Goal: Task Accomplishment & Management: Use online tool/utility

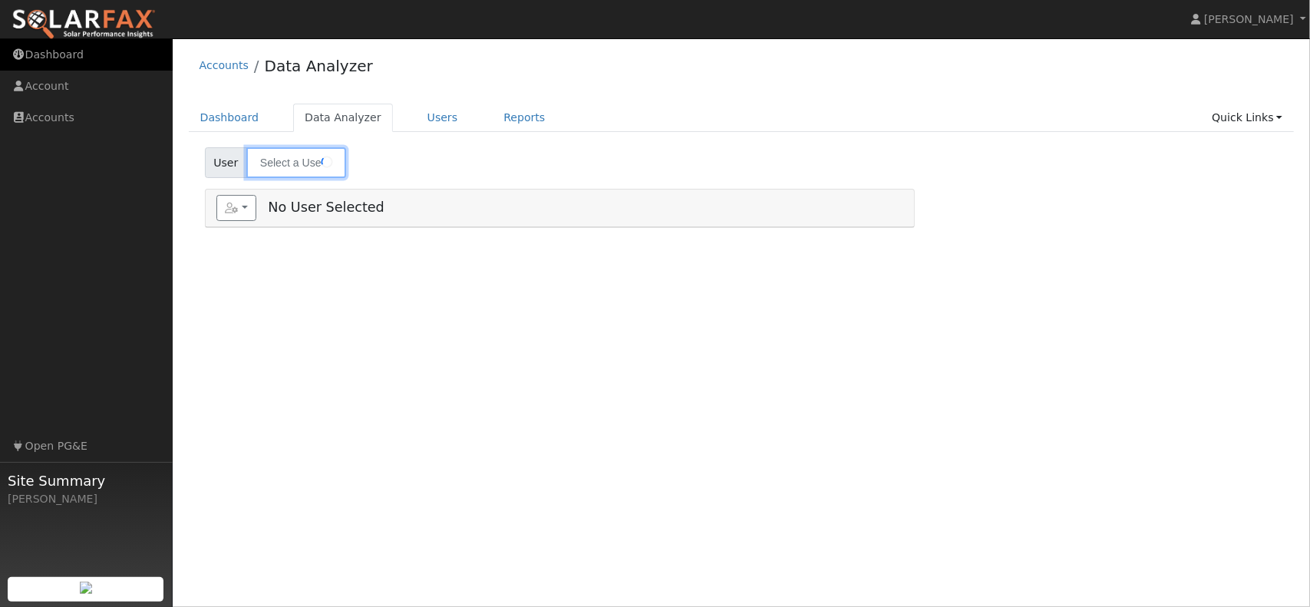
type input "[PERSON_NAME]"
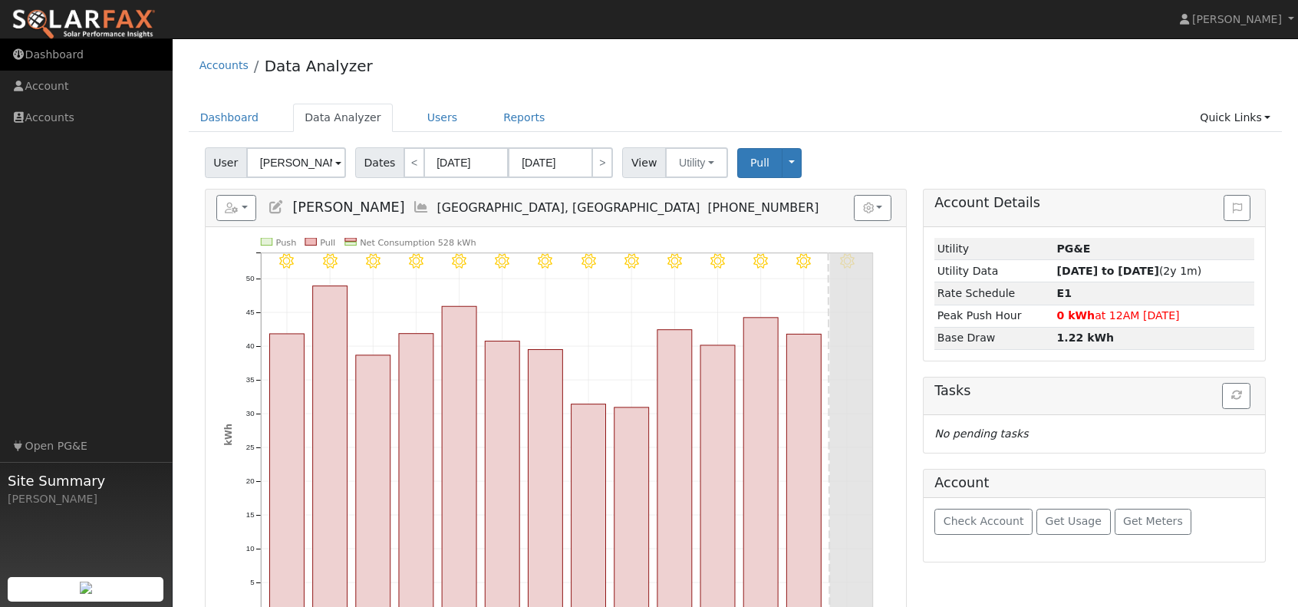
click at [73, 63] on link "Dashboard" at bounding box center [86, 54] width 173 height 31
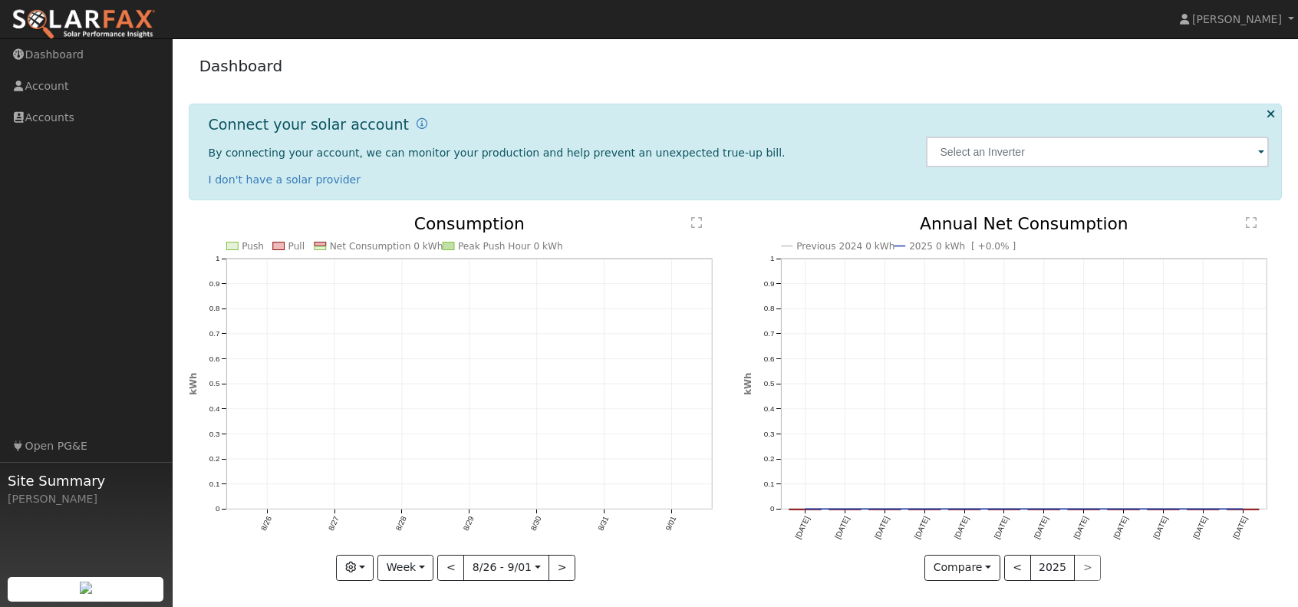
click at [92, 18] on img at bounding box center [84, 24] width 144 height 32
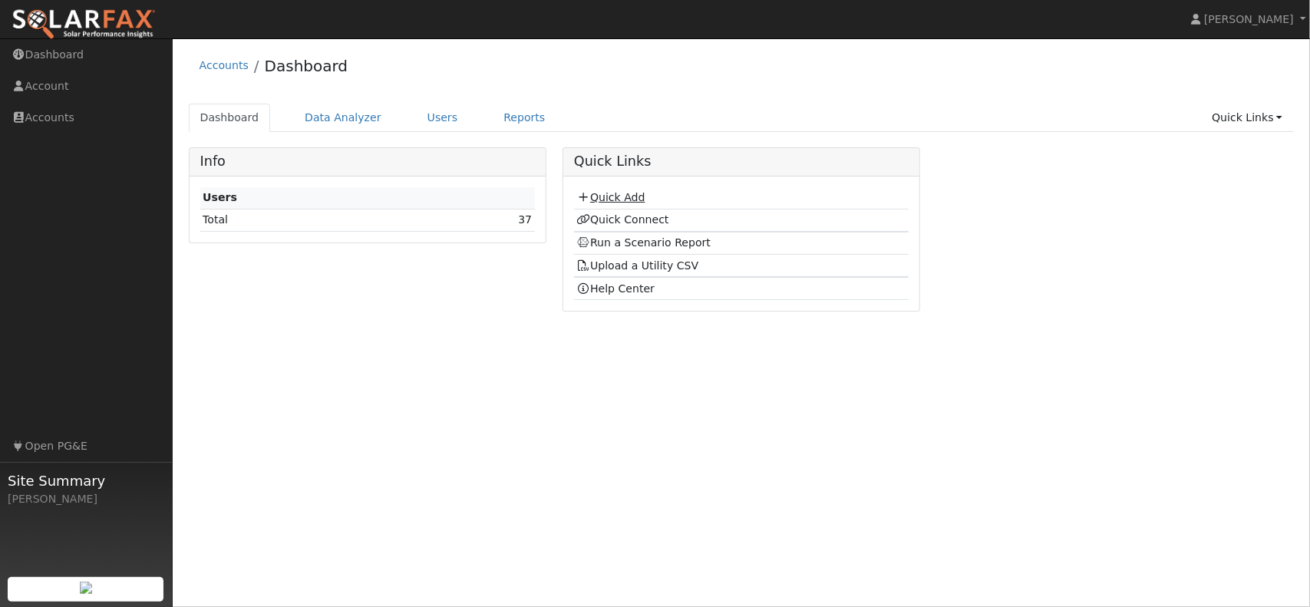
click at [638, 193] on link "Quick Add" at bounding box center [610, 197] width 68 height 12
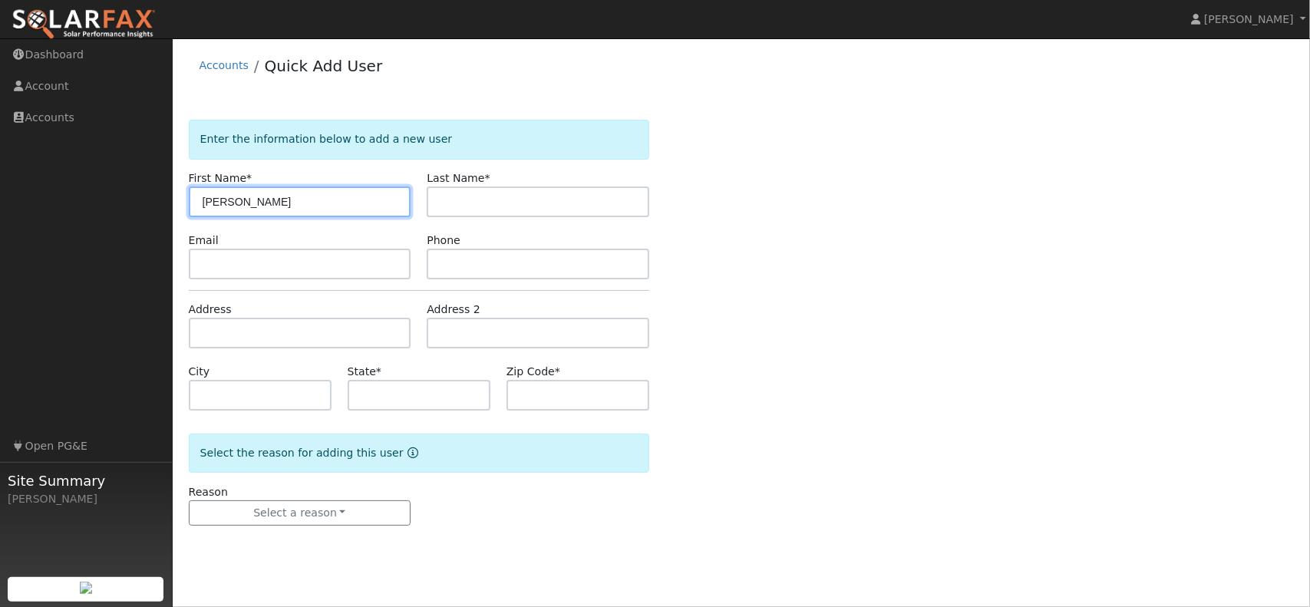
type input "[PERSON_NAME]"
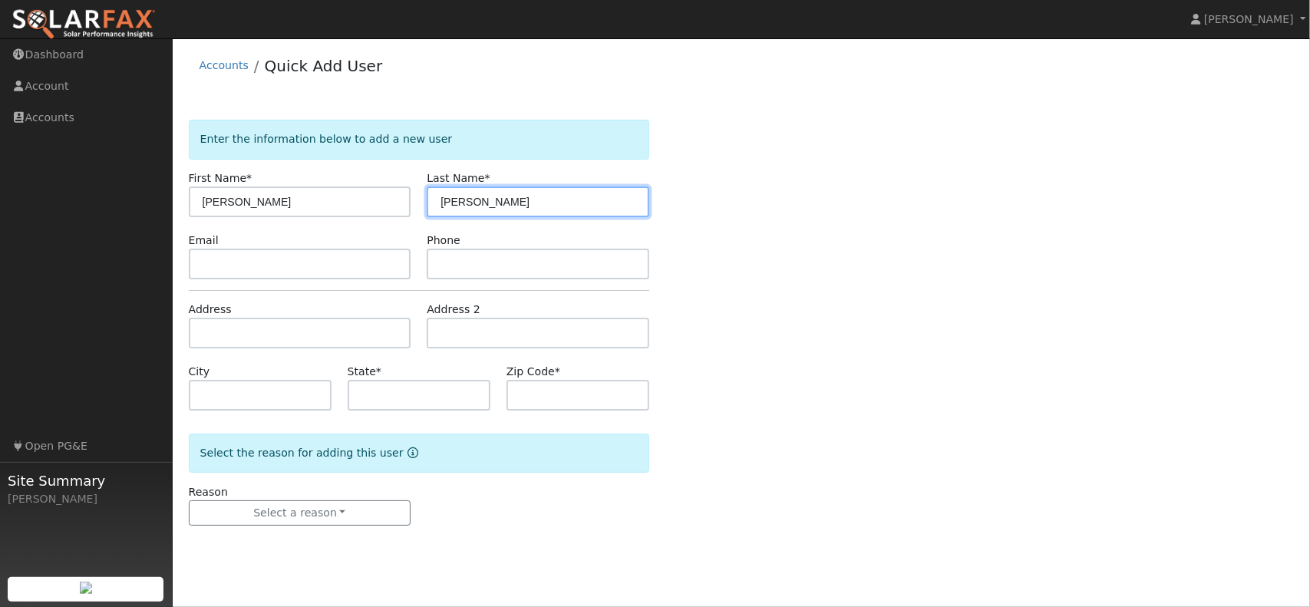
type input "Turpin"
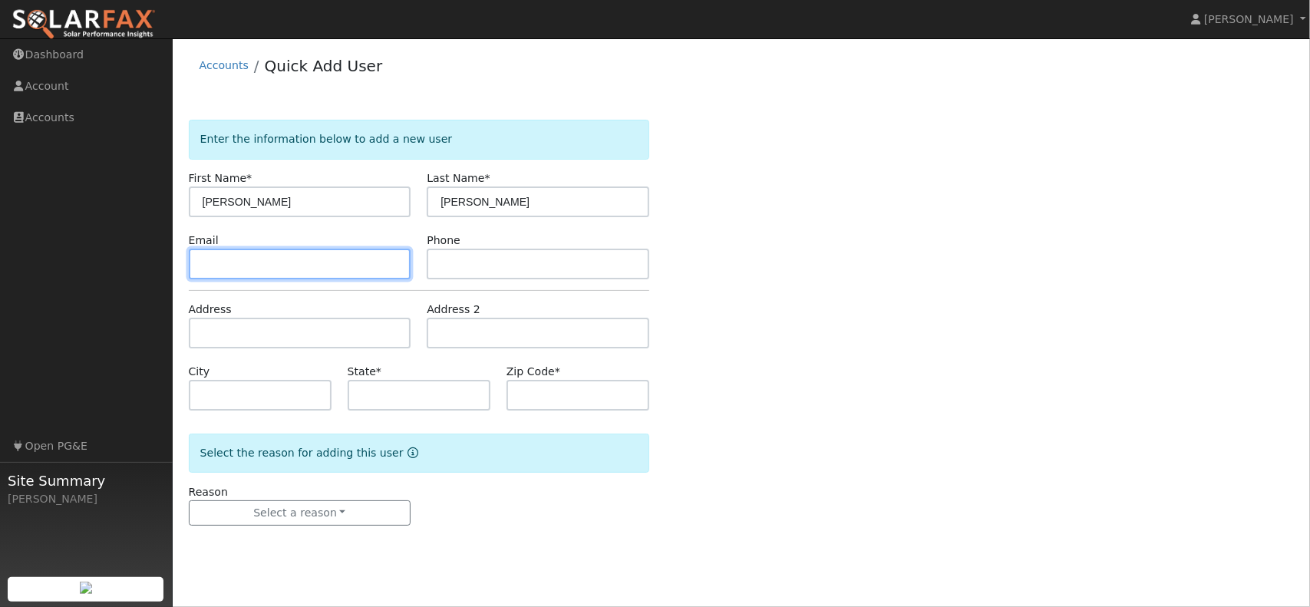
click at [272, 262] on input "text" at bounding box center [300, 264] width 223 height 31
type input "glewis656@live.com"
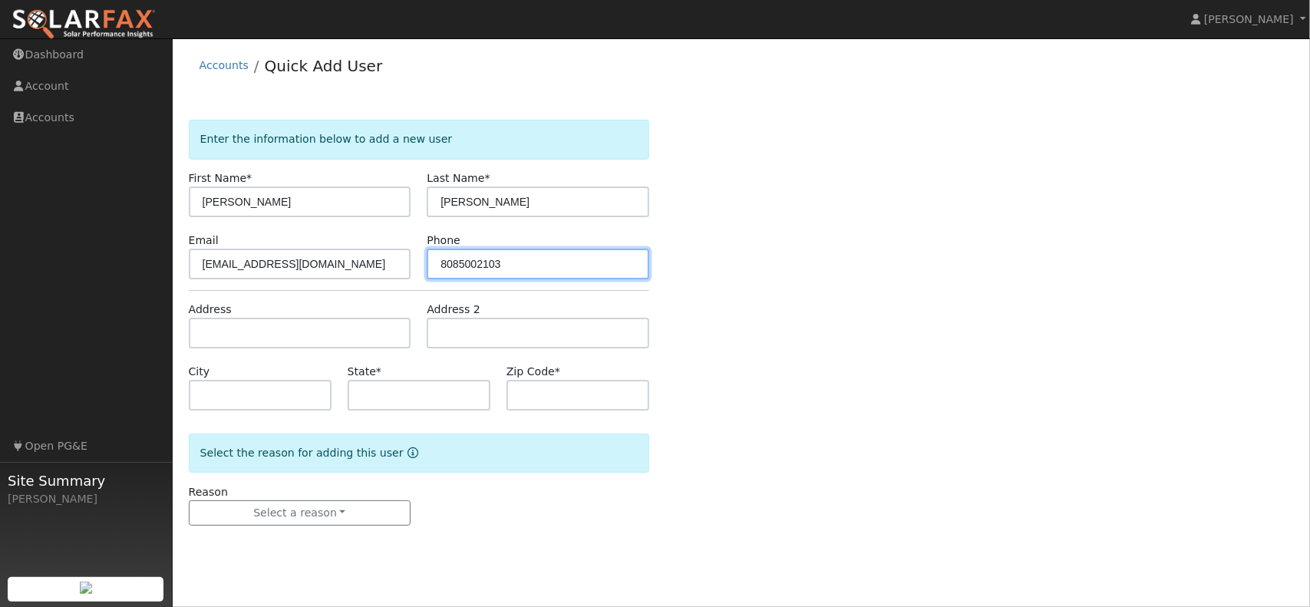
type input "8085002103"
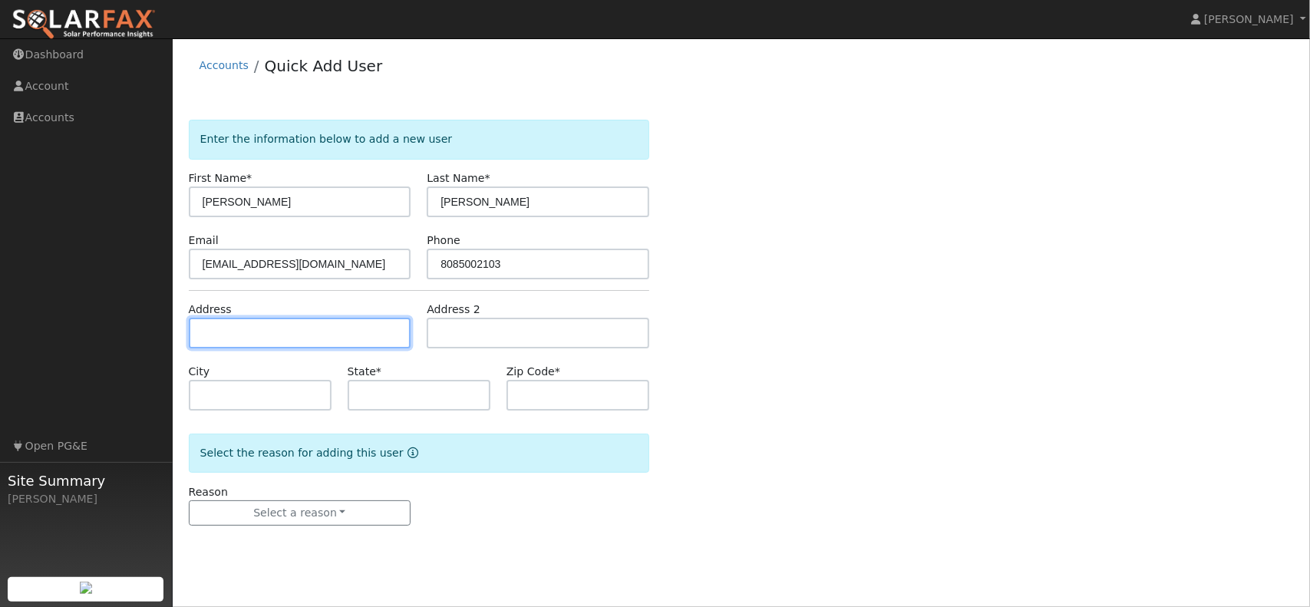
click at [266, 319] on input "text" at bounding box center [300, 333] width 223 height 31
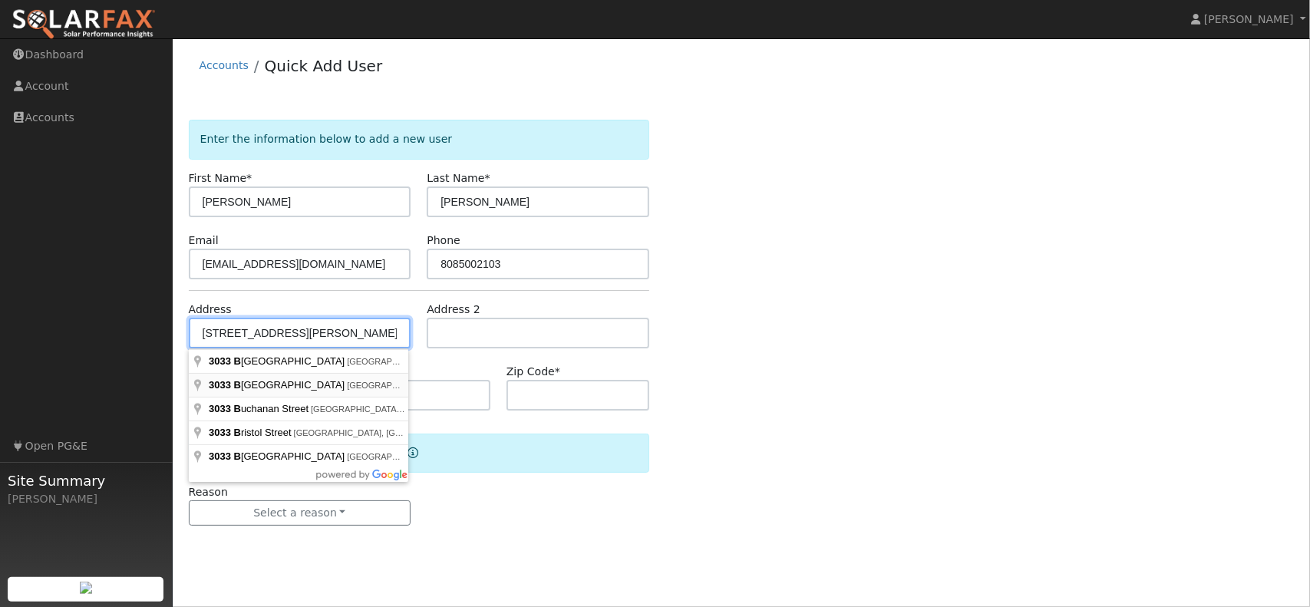
type input "3033 Burnap Avenue"
type input "Chico"
type input "CA"
type input "95973"
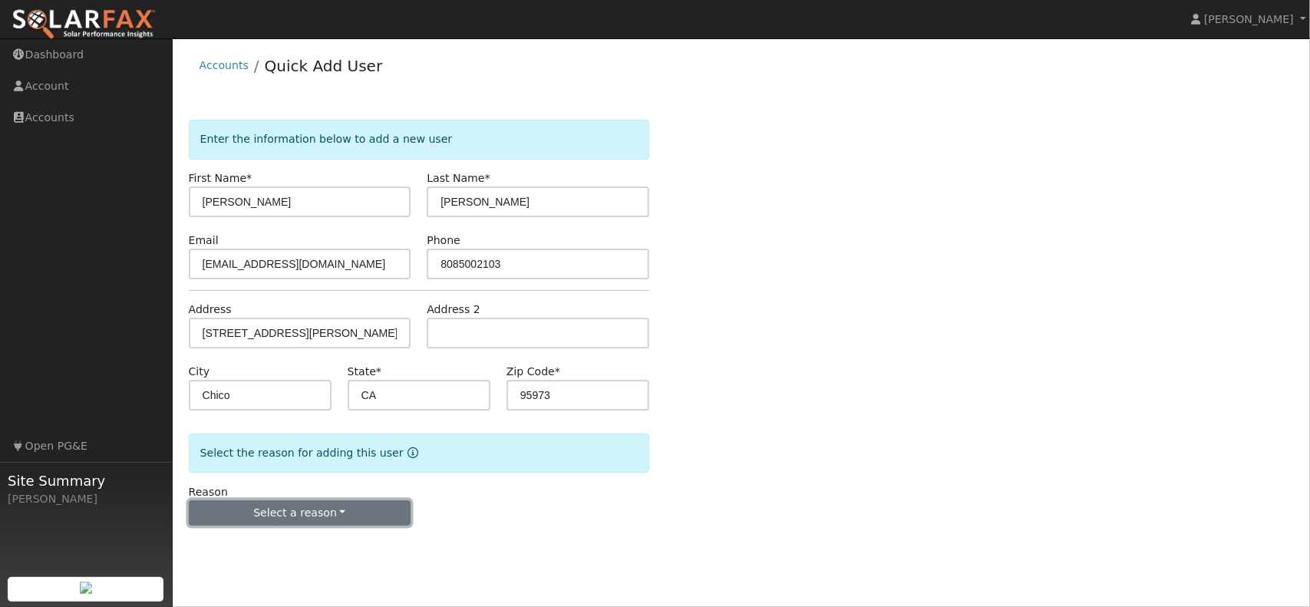
click at [356, 503] on button "Select a reason" at bounding box center [300, 513] width 223 height 26
click at [253, 566] on link "New customer adding solar" at bounding box center [275, 565] width 170 height 21
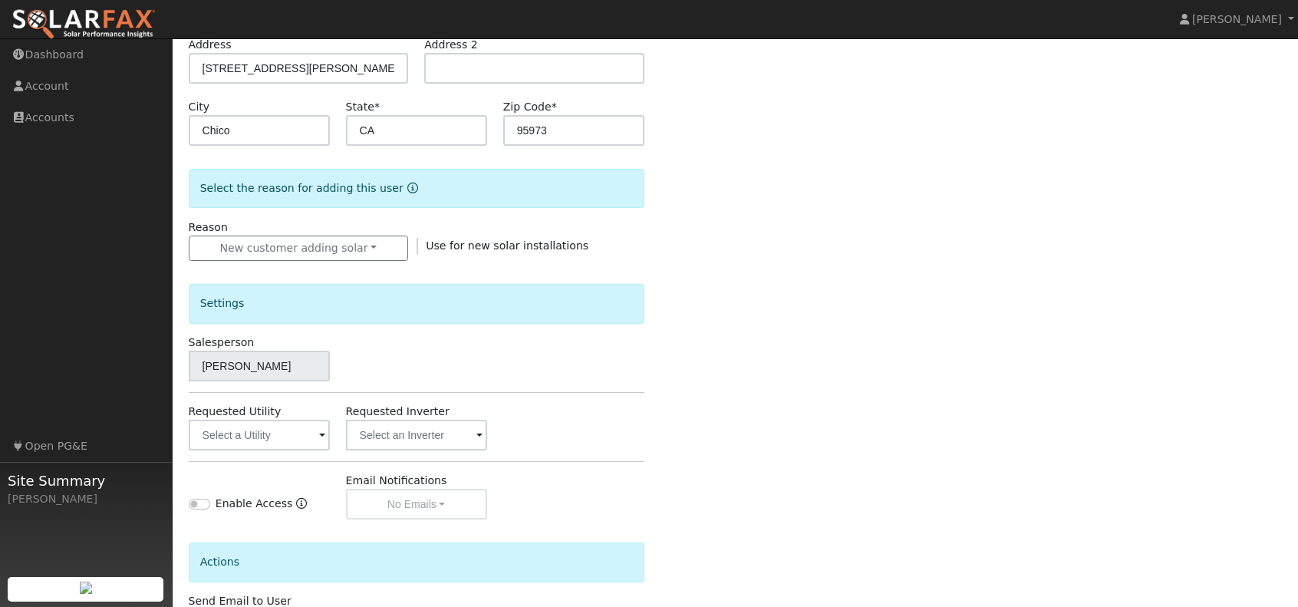
scroll to position [266, 0]
click at [282, 434] on input "text" at bounding box center [259, 433] width 141 height 31
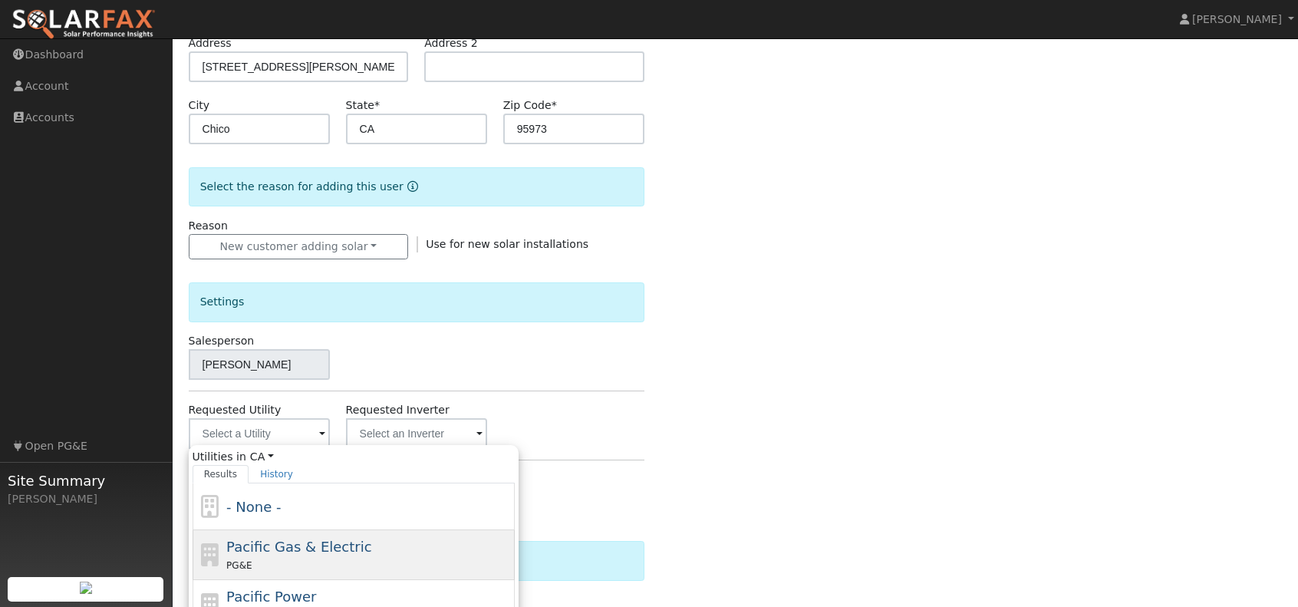
click at [325, 580] on div "Pacific Gas & Electric PG&E" at bounding box center [354, 605] width 322 height 50
type input "Pacific Gas & Electric"
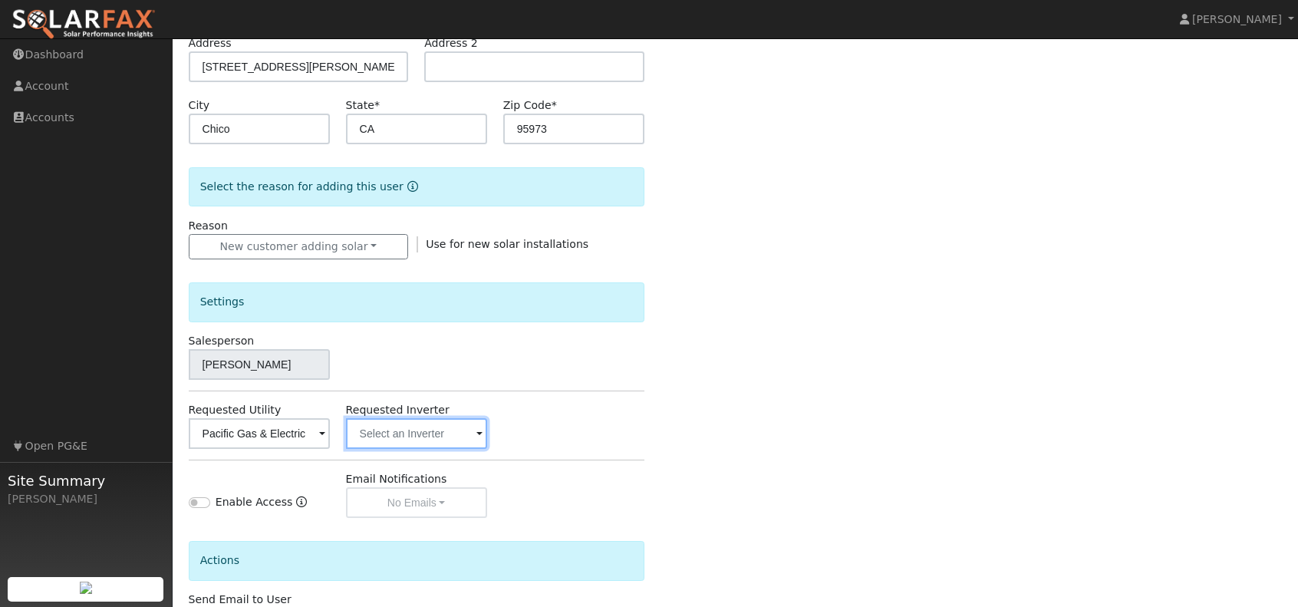
click at [330, 434] on input "text" at bounding box center [259, 433] width 141 height 31
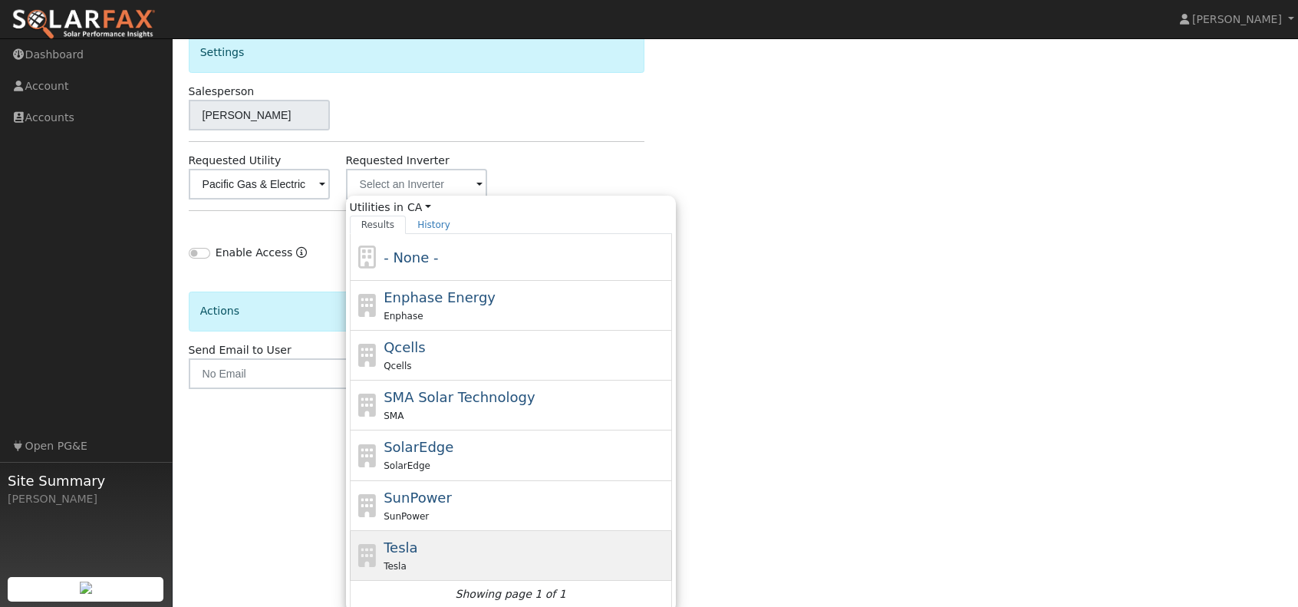
click at [434, 559] on div "Tesla" at bounding box center [526, 566] width 285 height 16
type input "Tesla"
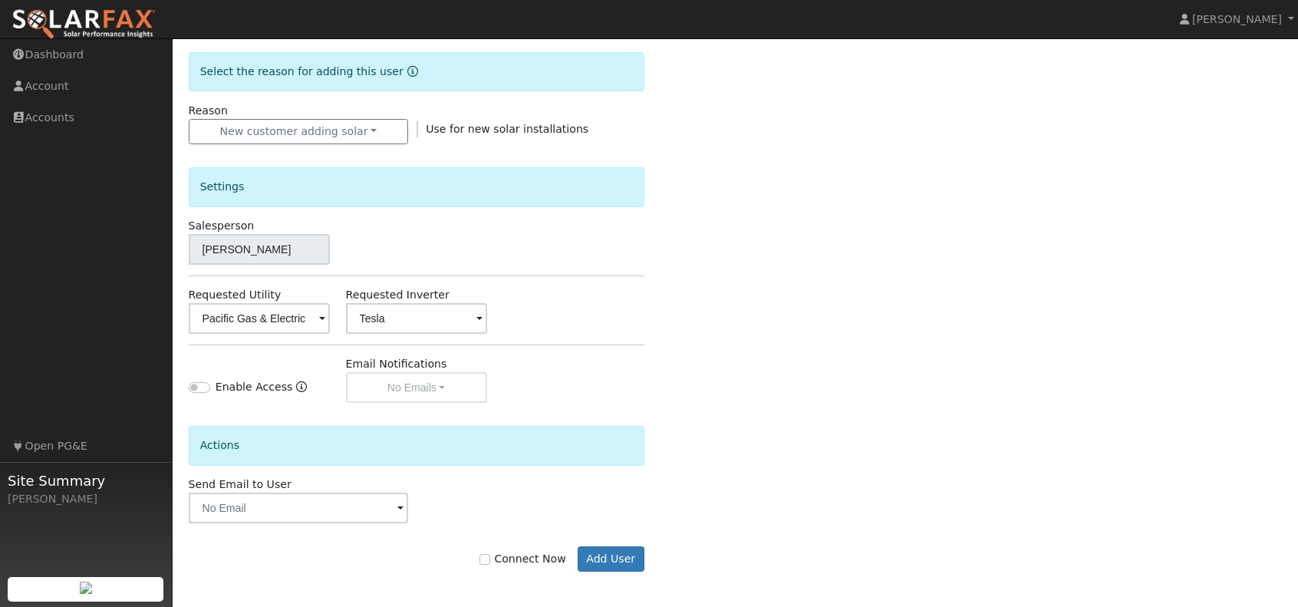
click at [523, 561] on label "Connect Now" at bounding box center [523, 559] width 86 height 16
click at [490, 561] on input "Connect Now" at bounding box center [485, 559] width 11 height 11
checkbox input "true"
click at [605, 559] on button "Add User" at bounding box center [611, 559] width 67 height 26
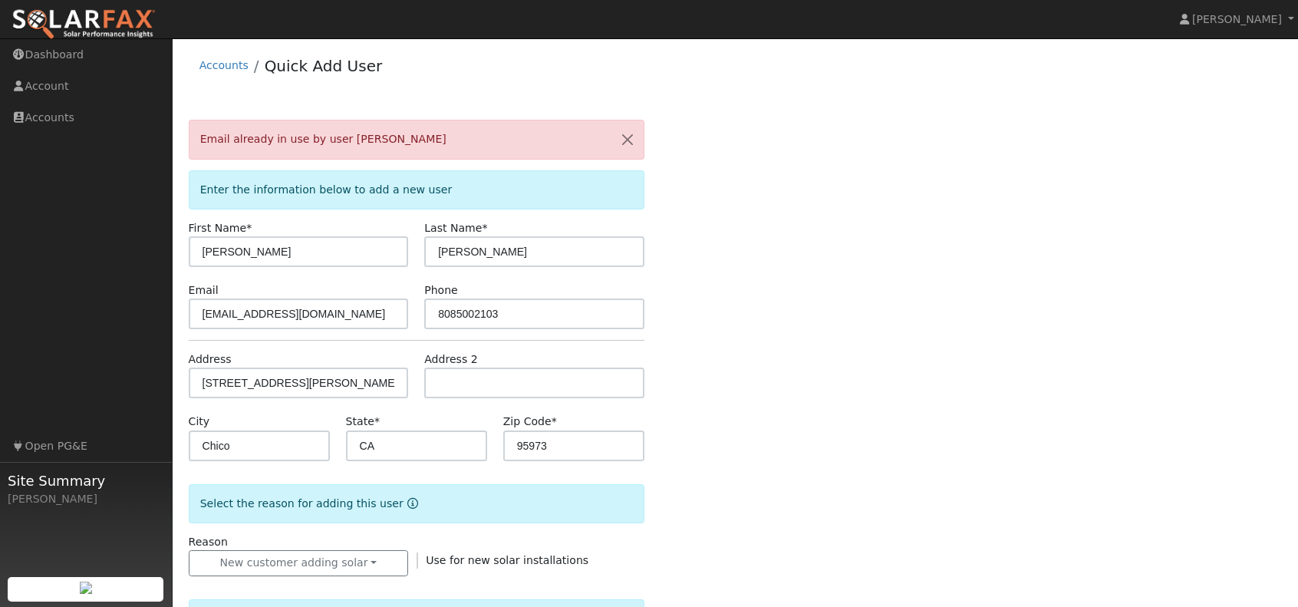
scroll to position [0, 0]
click at [312, 315] on input "glewis656@live.com" at bounding box center [299, 313] width 220 height 31
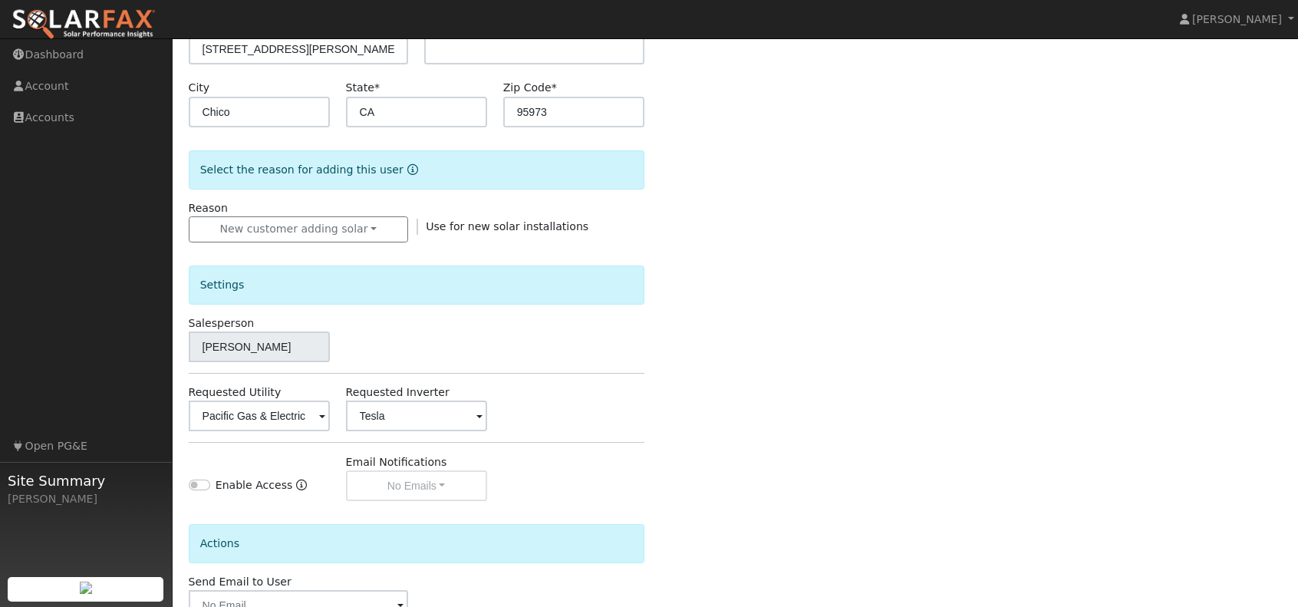
scroll to position [336, 0]
type input "glewis336@gmail.com"
click at [374, 532] on div "Actions" at bounding box center [417, 541] width 456 height 39
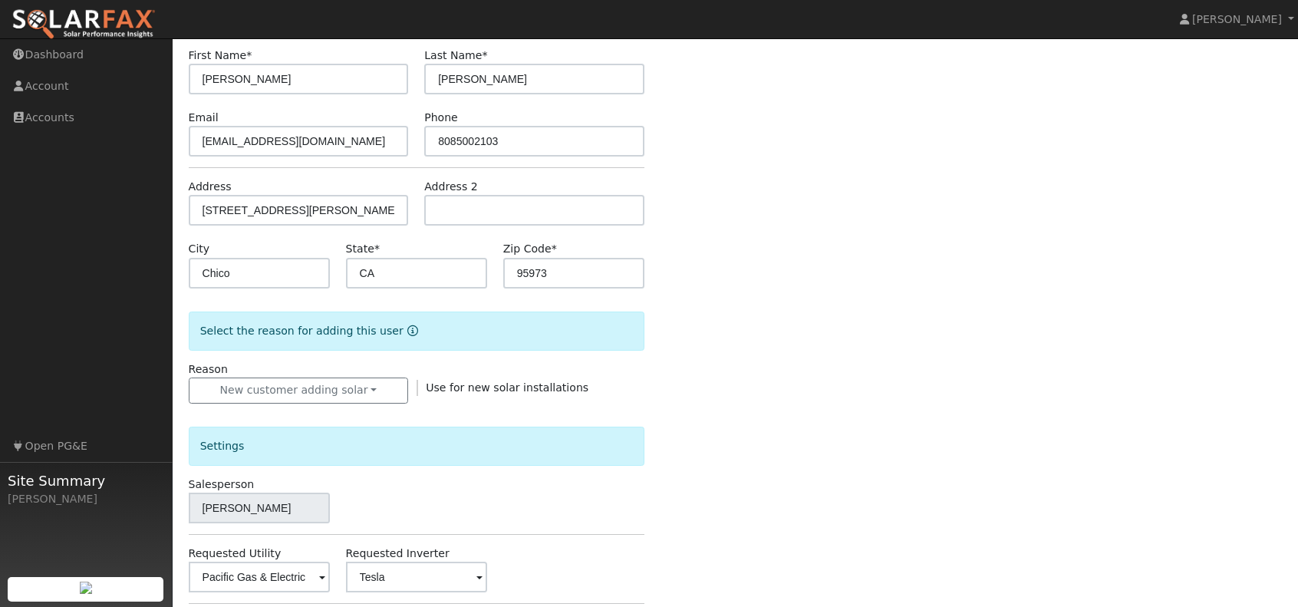
scroll to position [168, 0]
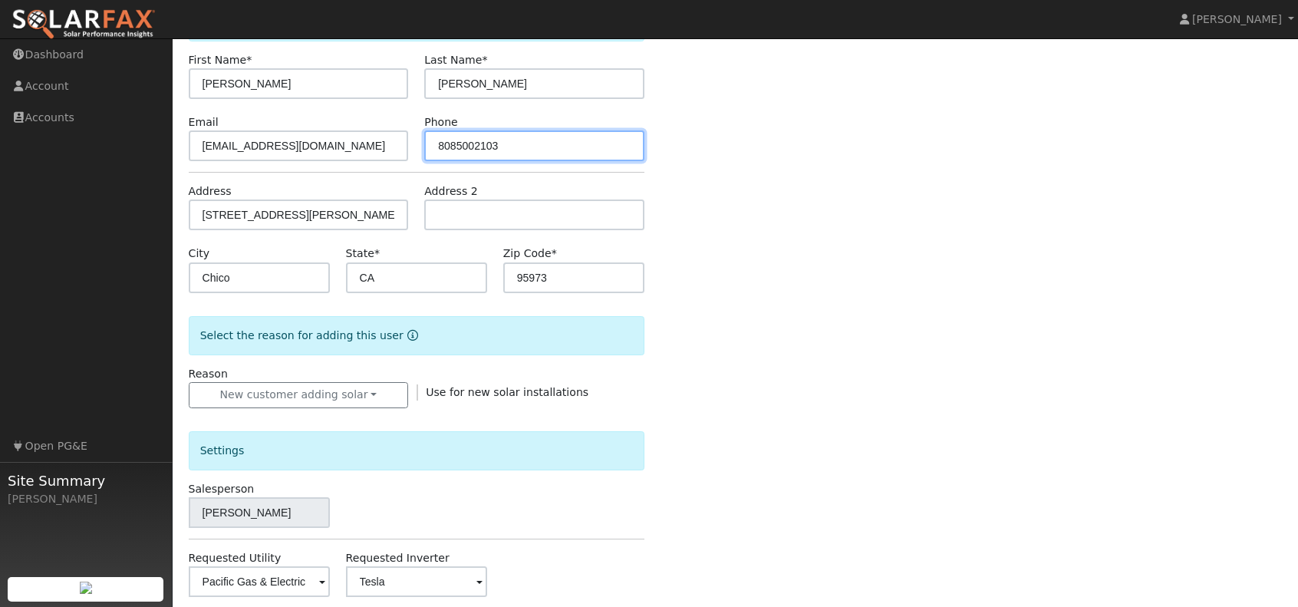
click at [535, 147] on input "8085002103" at bounding box center [534, 145] width 220 height 31
click at [846, 352] on div "Email already in use by user Bradley Davidson Enter the information below to ad…" at bounding box center [736, 409] width 1094 height 914
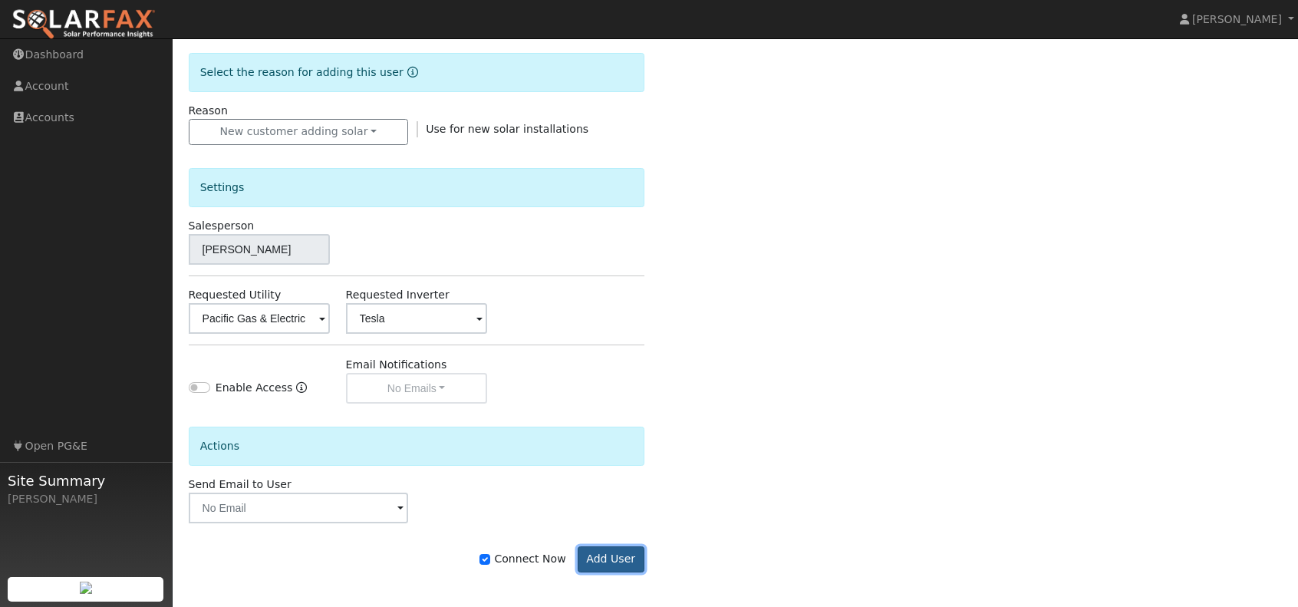
click at [620, 546] on button "Add User" at bounding box center [611, 559] width 67 height 26
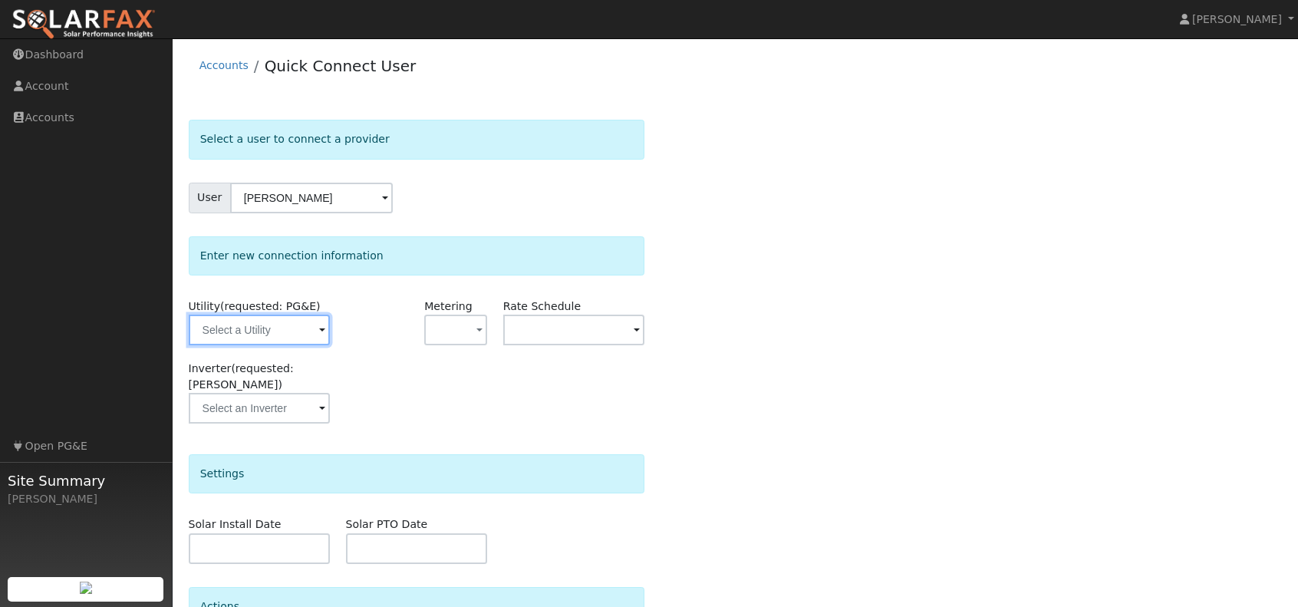
click at [296, 326] on input "text" at bounding box center [259, 330] width 141 height 31
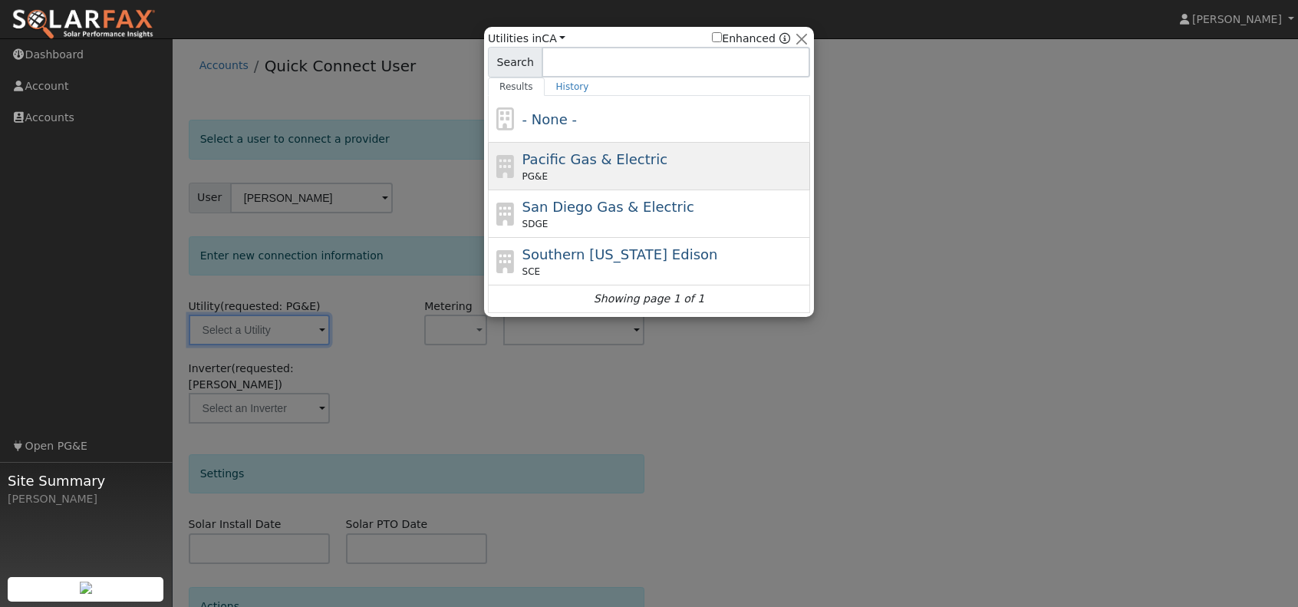
click at [658, 170] on div "PG&E" at bounding box center [665, 177] width 285 height 14
type input "PG&E"
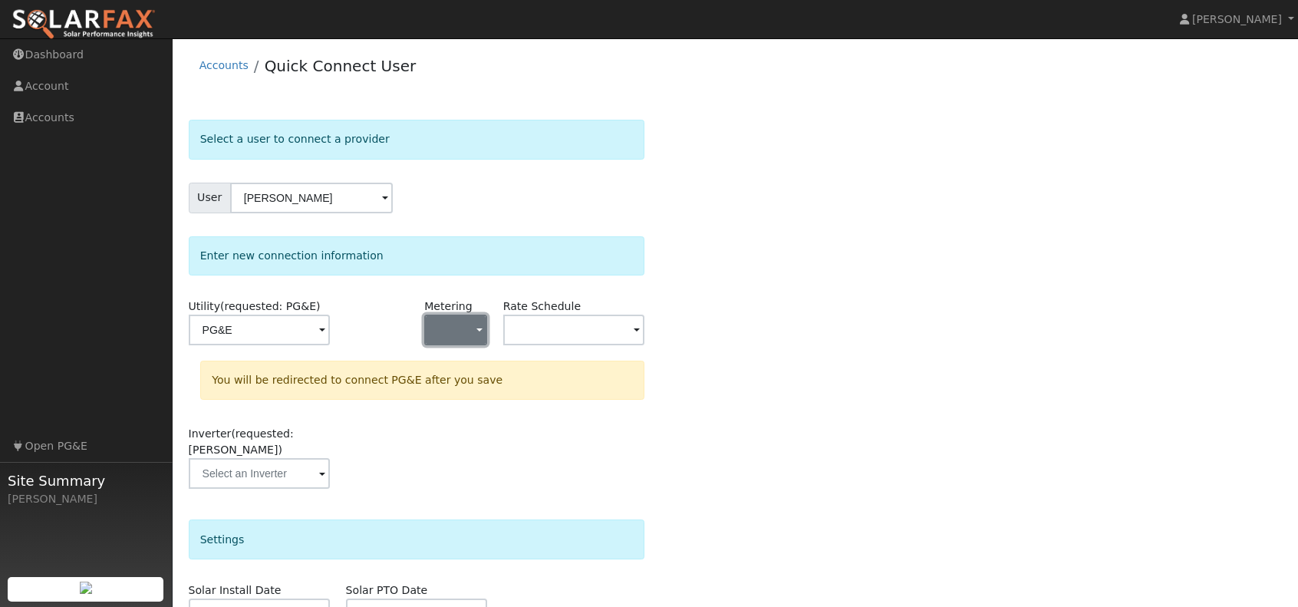
click at [450, 325] on button "button" at bounding box center [455, 330] width 62 height 31
click at [463, 381] on link "NEM" at bounding box center [478, 384] width 107 height 21
click at [330, 328] on input "text" at bounding box center [259, 330] width 141 height 31
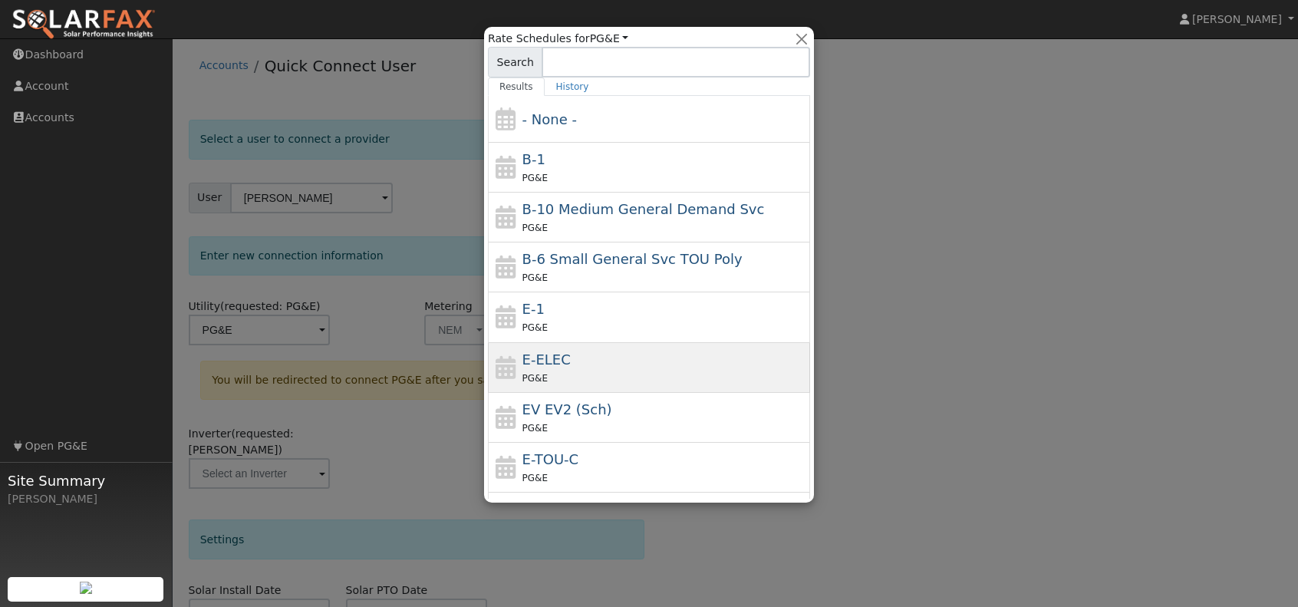
click at [546, 359] on span "E-ELEC" at bounding box center [547, 359] width 48 height 16
type input "E-ELEC"
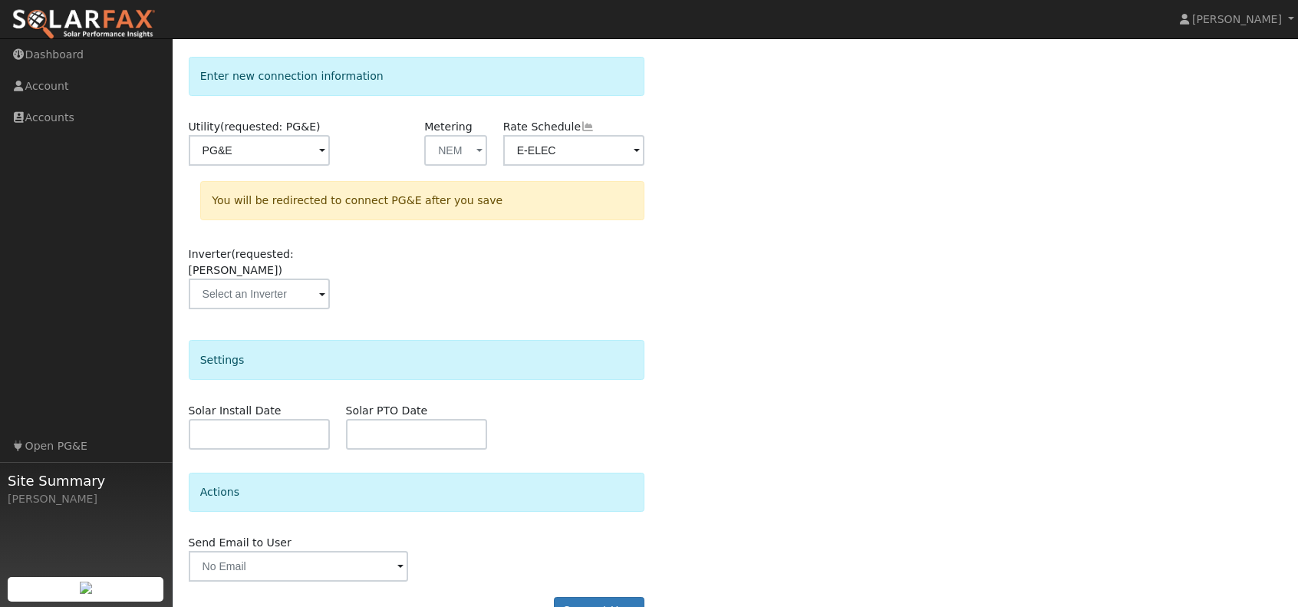
scroll to position [199, 0]
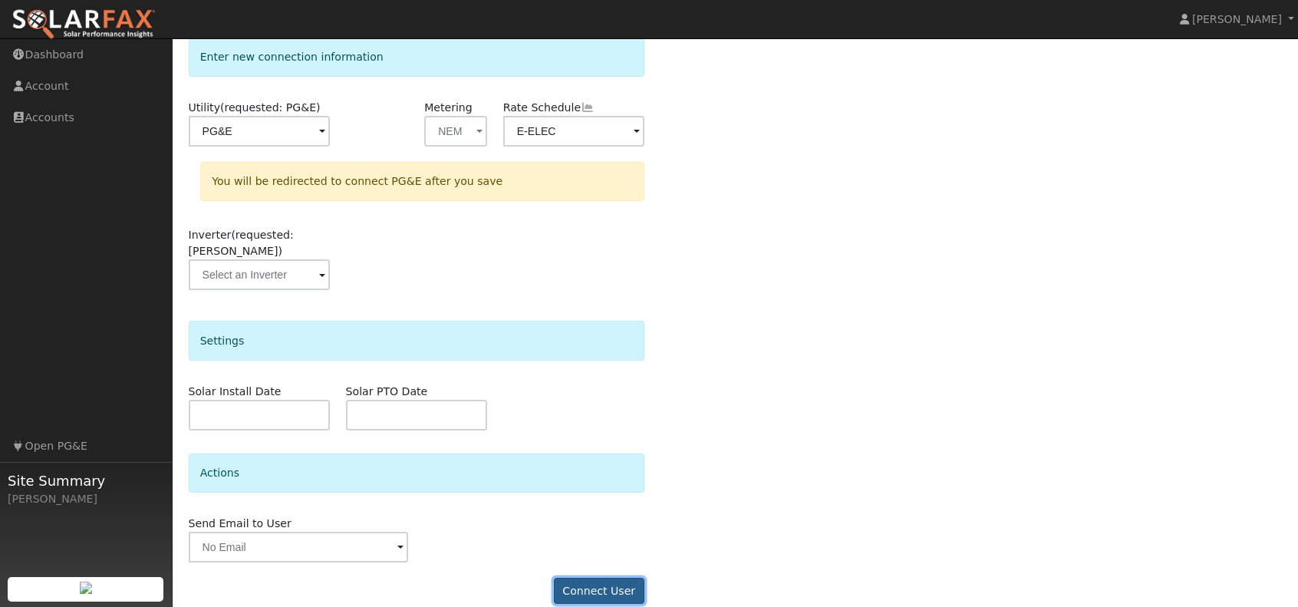
click at [601, 578] on button "Connect User" at bounding box center [599, 591] width 91 height 26
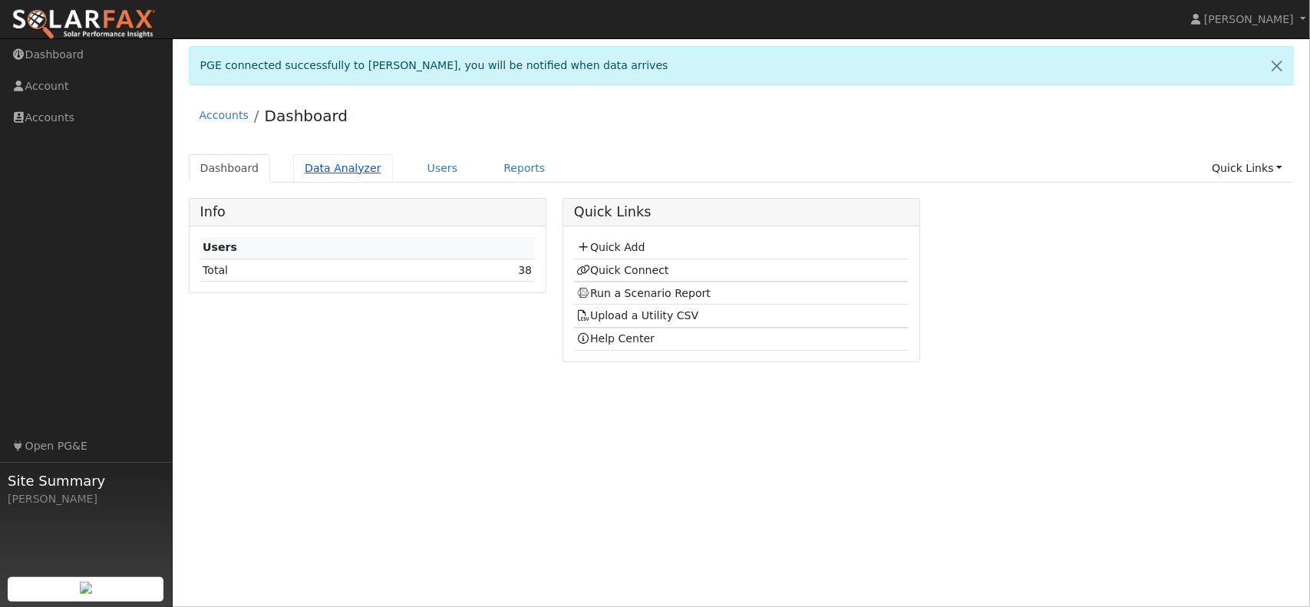
click at [368, 178] on link "Data Analyzer" at bounding box center [343, 168] width 100 height 28
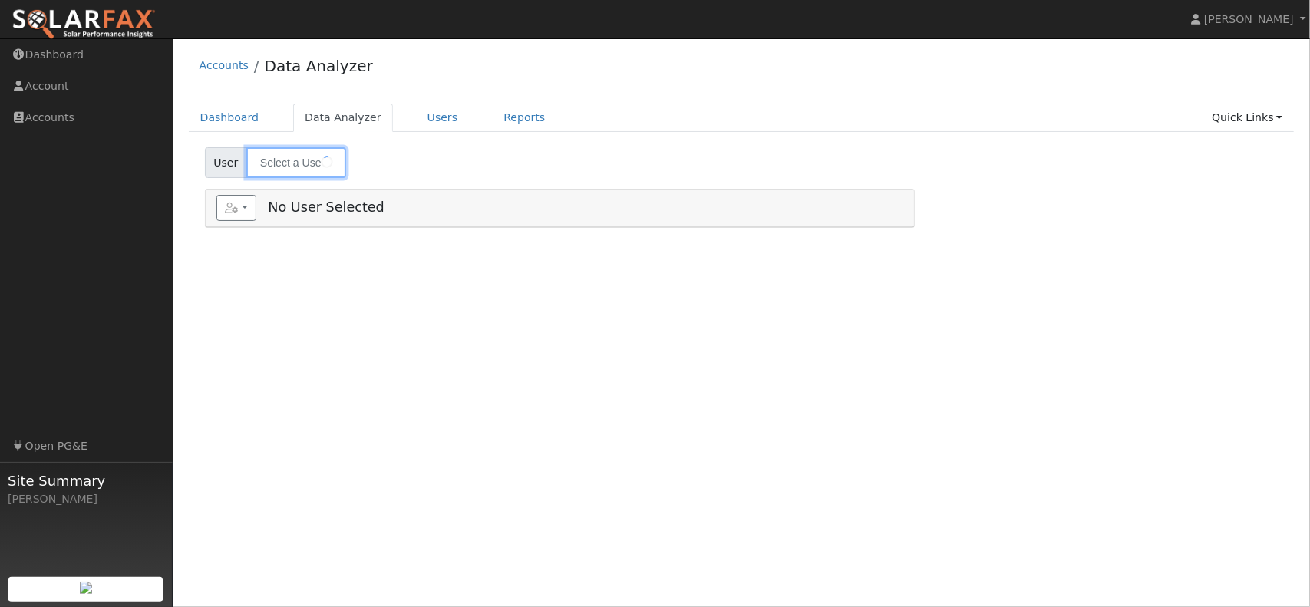
type input "[PERSON_NAME]"
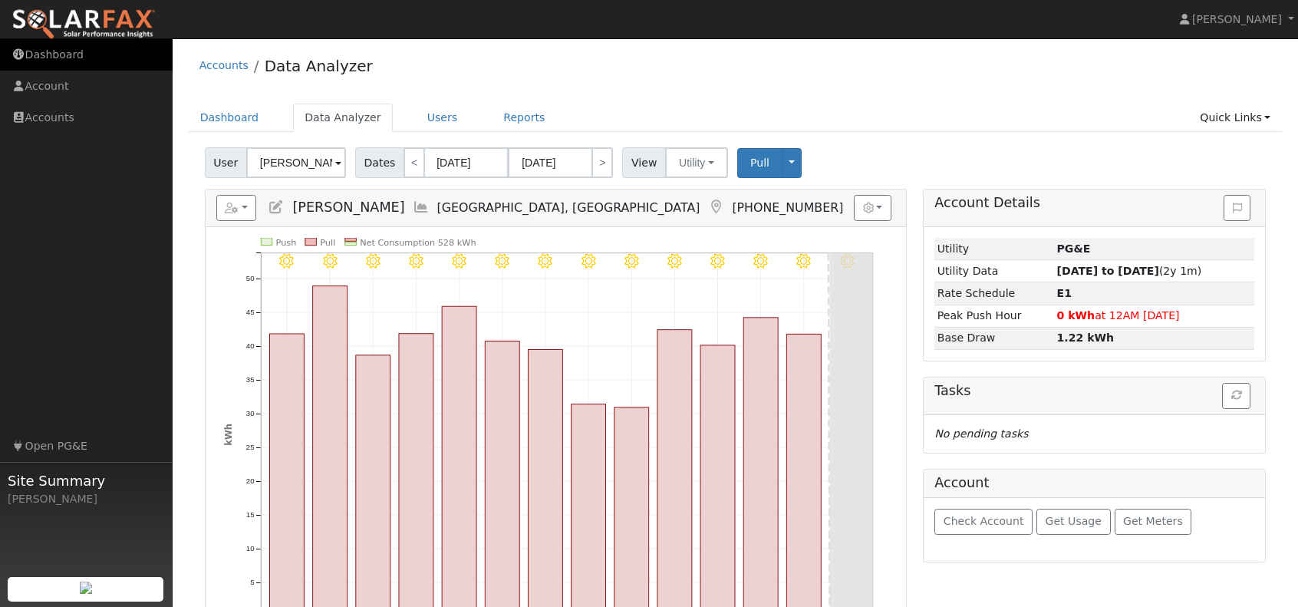
click at [71, 62] on link "Dashboard" at bounding box center [86, 54] width 173 height 31
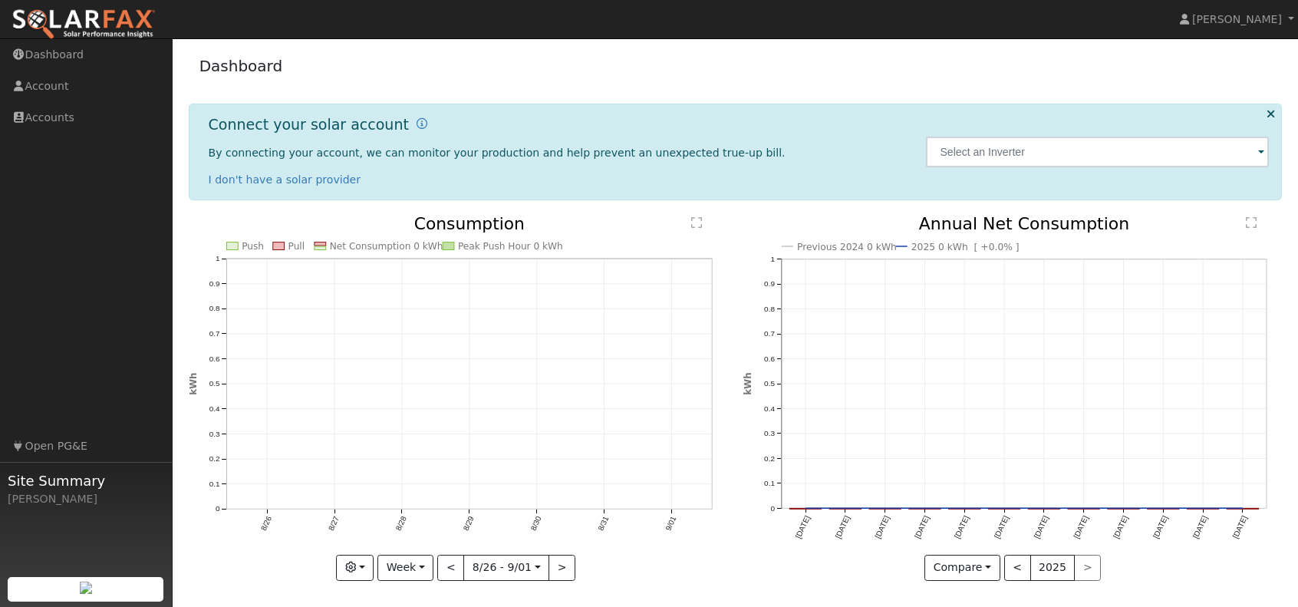
click at [117, 24] on img at bounding box center [84, 24] width 144 height 32
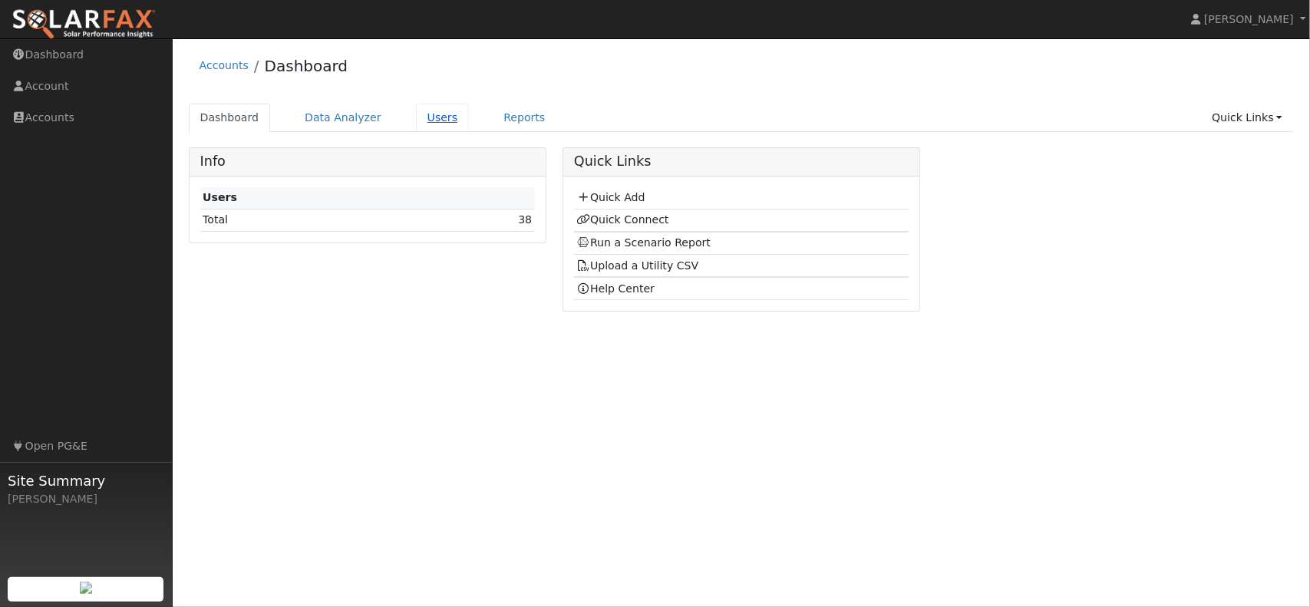
click at [416, 119] on link "Users" at bounding box center [443, 118] width 54 height 28
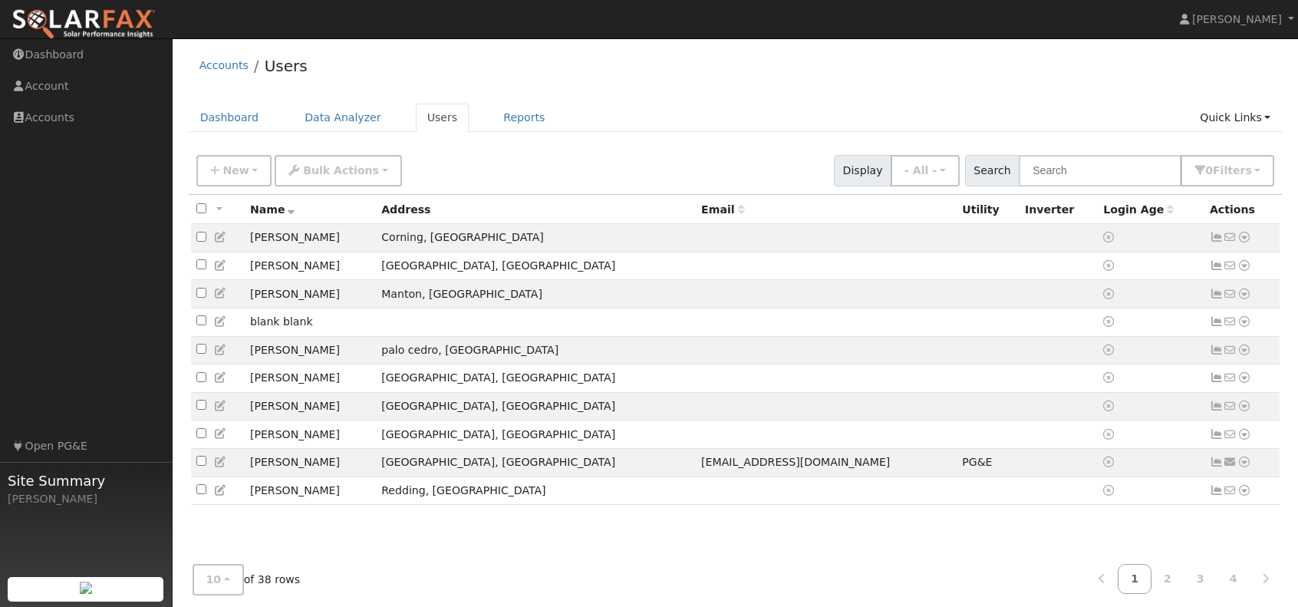
scroll to position [14, 0]
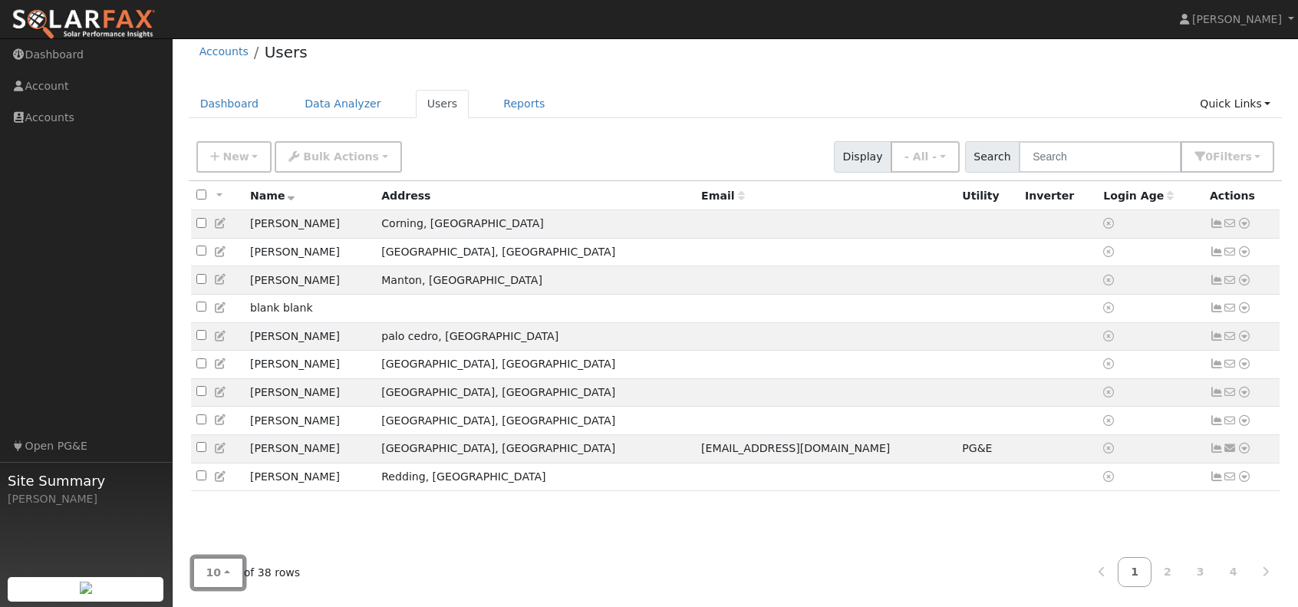
click at [227, 569] on button "10" at bounding box center [218, 572] width 51 height 31
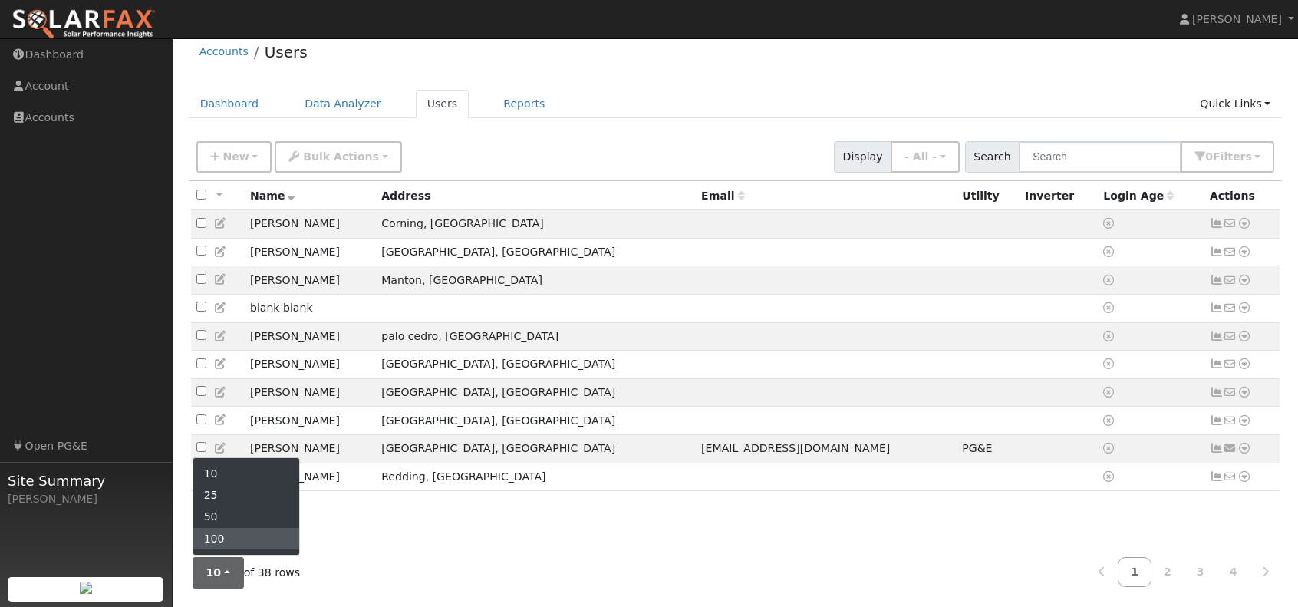
click at [228, 533] on link "100" at bounding box center [246, 538] width 107 height 21
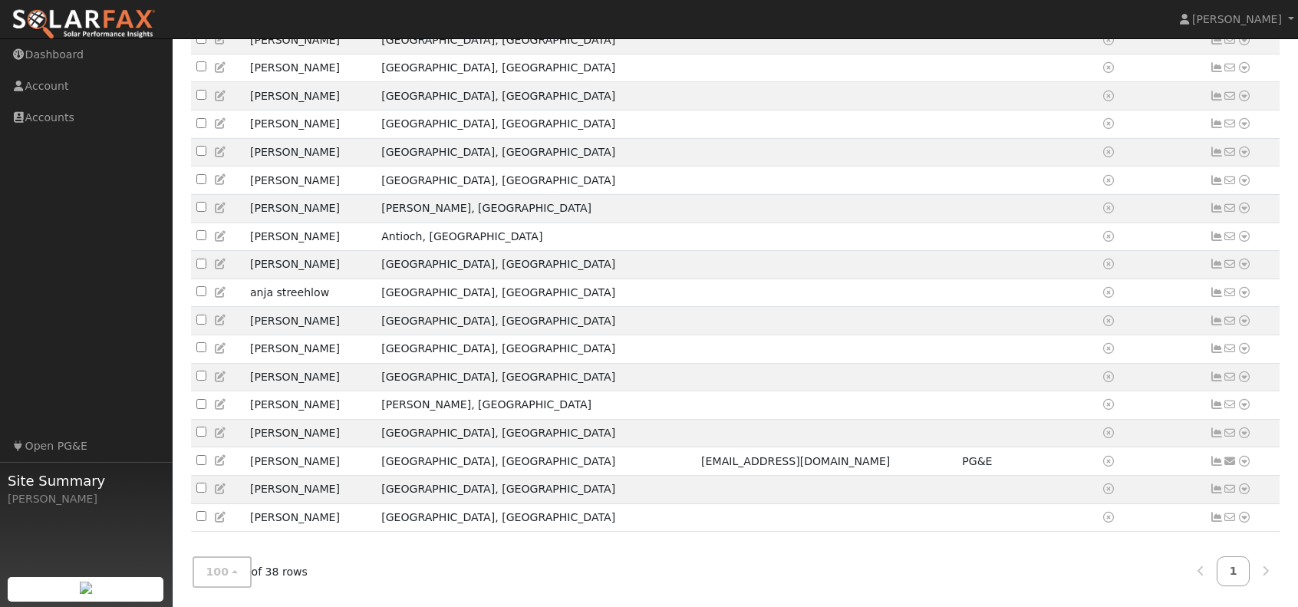
scroll to position [793, 0]
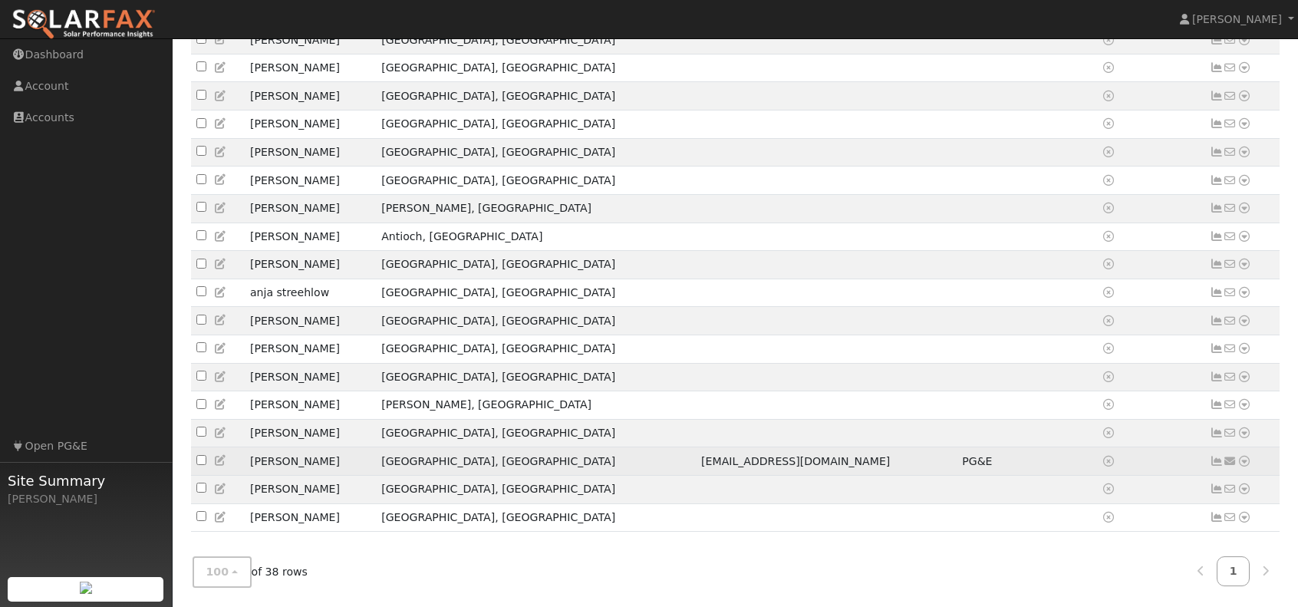
click at [1244, 461] on icon at bounding box center [1245, 461] width 14 height 11
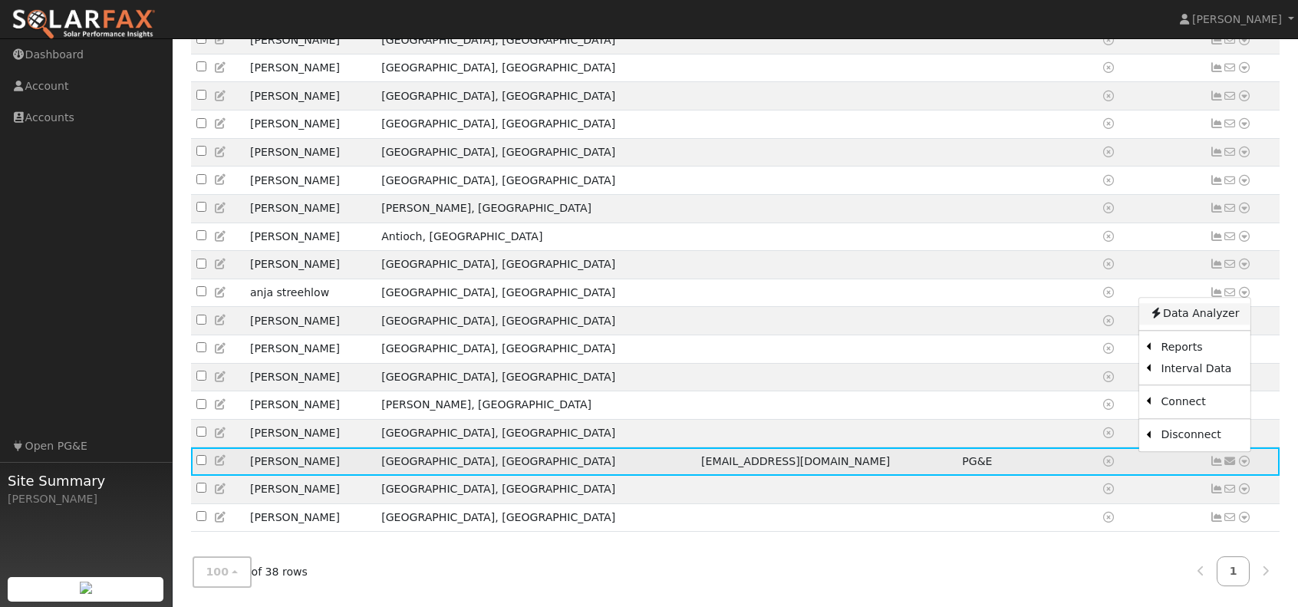
click at [1193, 314] on link "Data Analyzer" at bounding box center [1194, 313] width 111 height 21
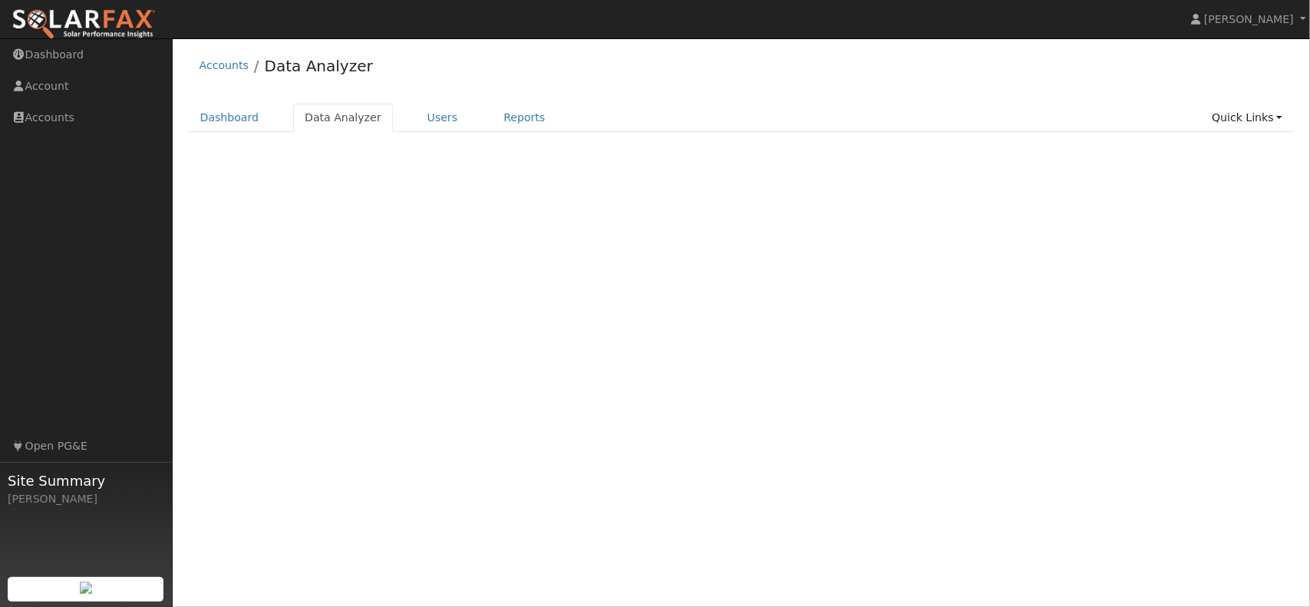
select select "7"
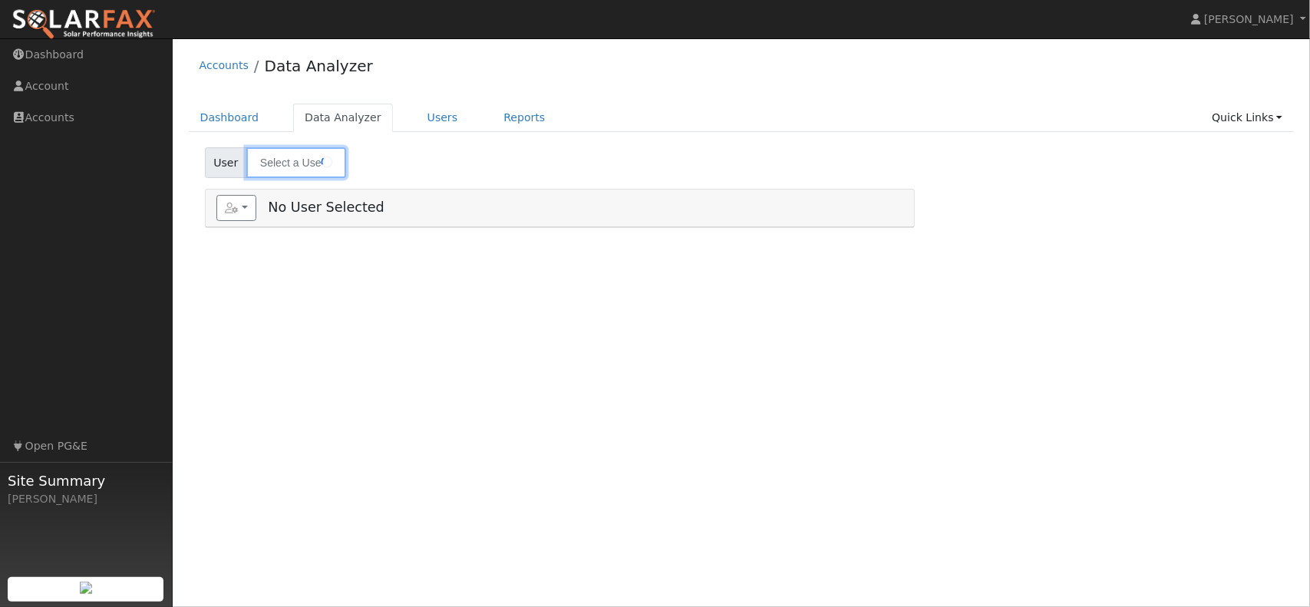
type input "[PERSON_NAME]"
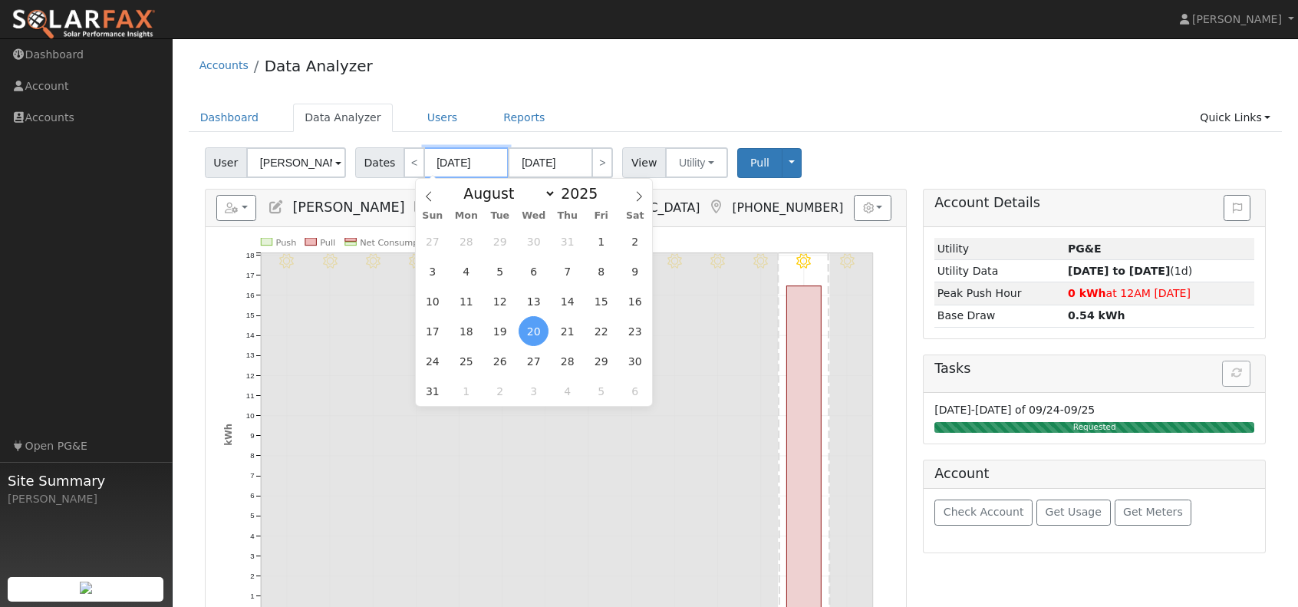
click at [468, 163] on input "[DATE]" at bounding box center [466, 162] width 84 height 31
click at [601, 201] on span at bounding box center [606, 197] width 11 height 8
type input "2024"
click at [428, 199] on icon at bounding box center [429, 196] width 11 height 11
select select "6"
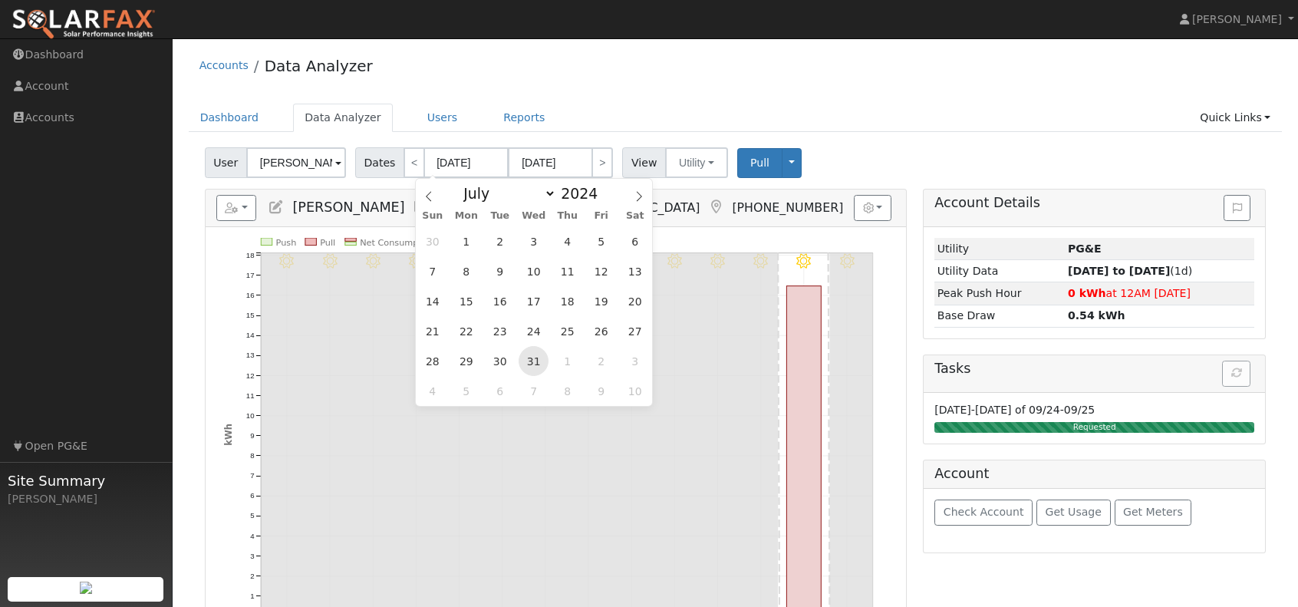
click at [539, 358] on span "31" at bounding box center [534, 361] width 30 height 30
type input "[DATE]"
type input "2024"
select select "7"
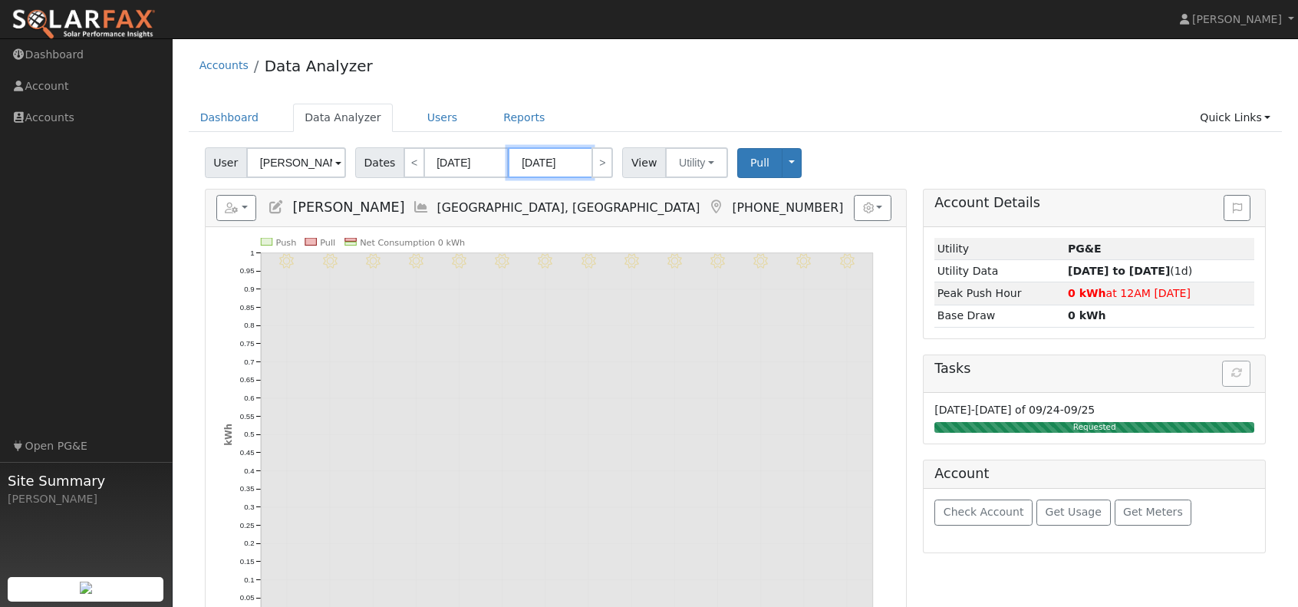
click at [570, 165] on input "[DATE]" at bounding box center [550, 162] width 84 height 31
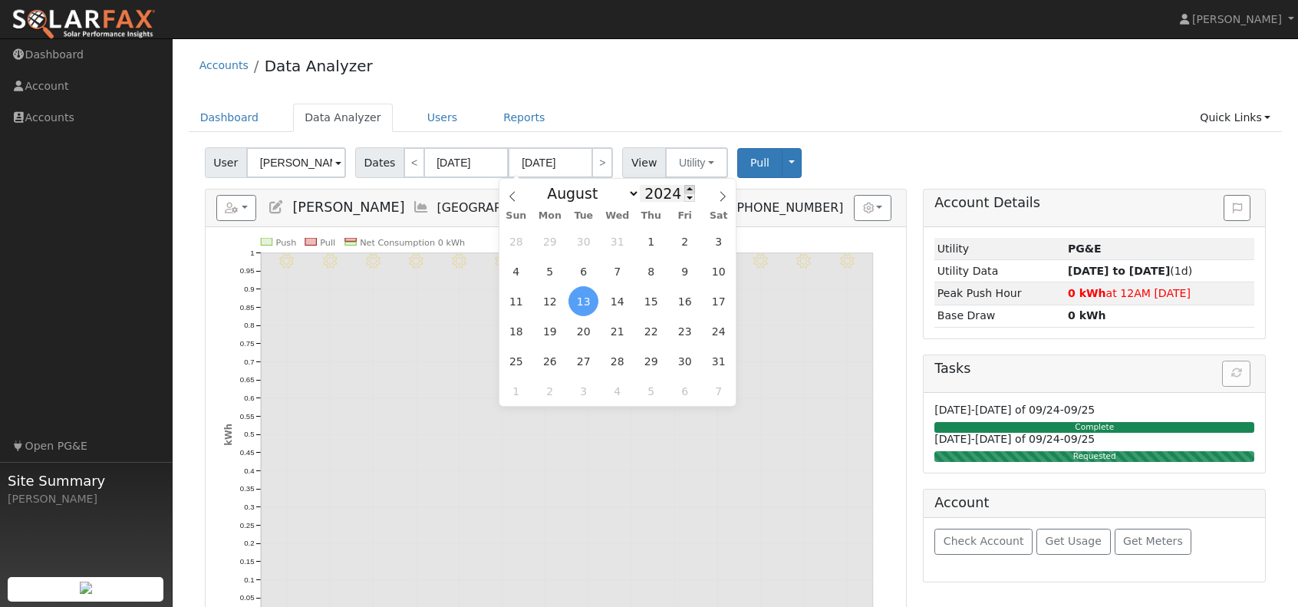
click at [684, 188] on span at bounding box center [689, 189] width 11 height 8
type input "2025"
click at [648, 252] on span "31" at bounding box center [651, 241] width 30 height 30
type input "[DATE]"
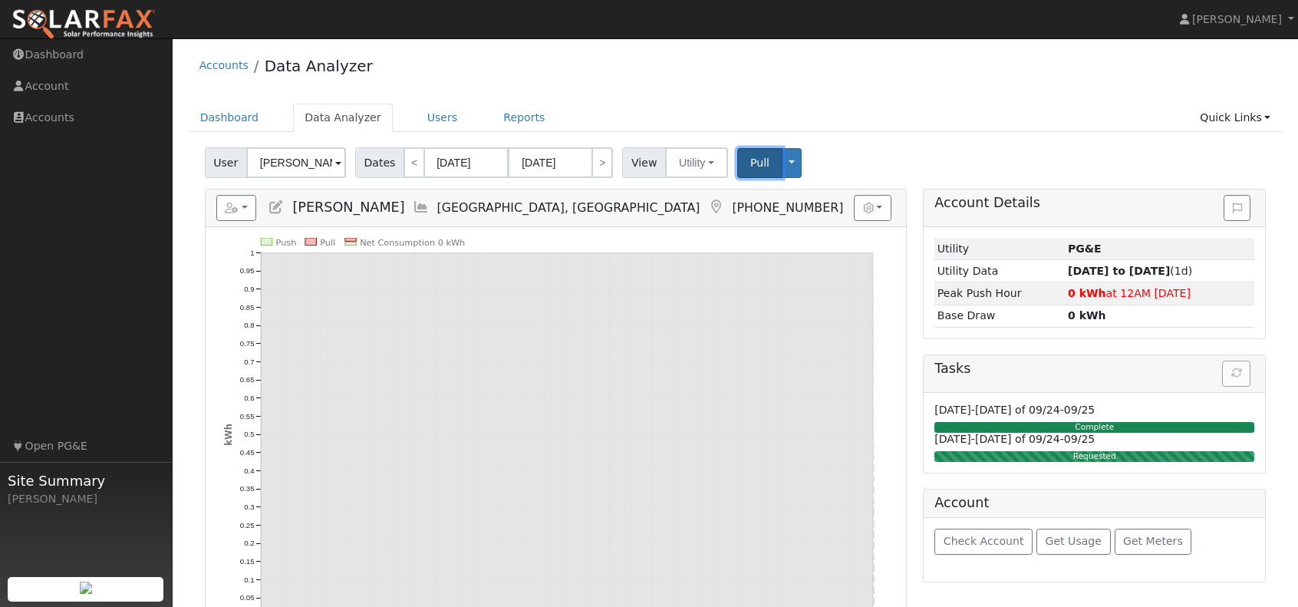
click at [743, 170] on button "Pull" at bounding box center [759, 163] width 45 height 30
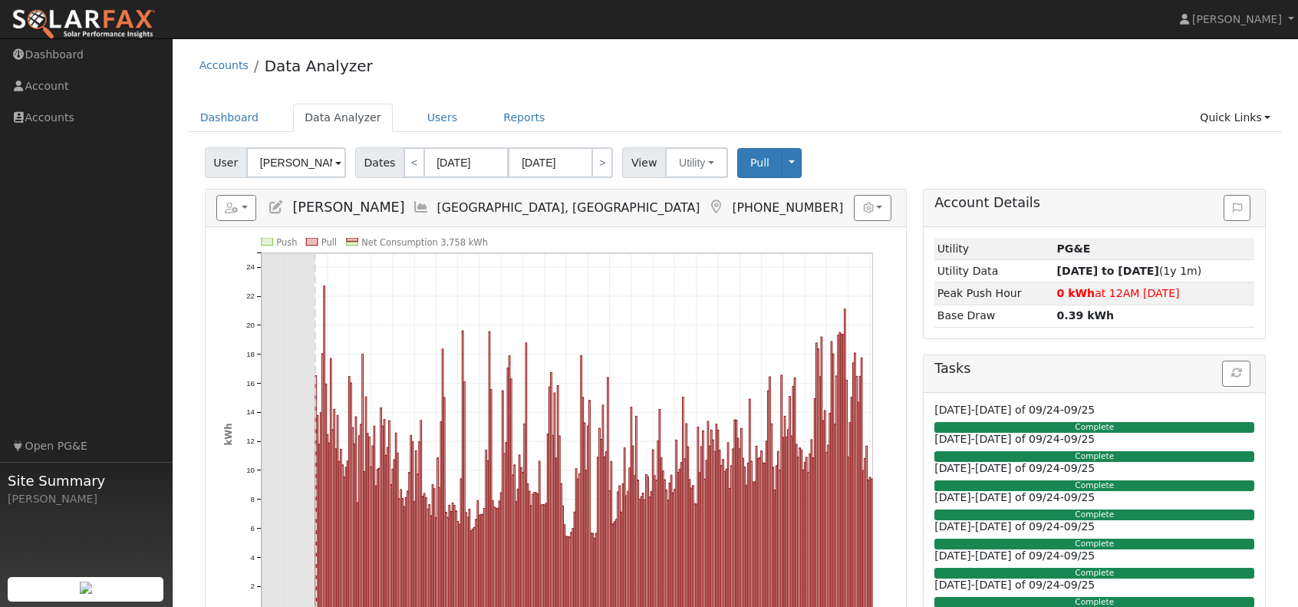
click at [924, 110] on ul "Dashboard Data Analyzer Users Reports Quick Links Quick Add Quick Connect Run a…" at bounding box center [736, 118] width 1094 height 28
